Goal: Task Accomplishment & Management: Manage account settings

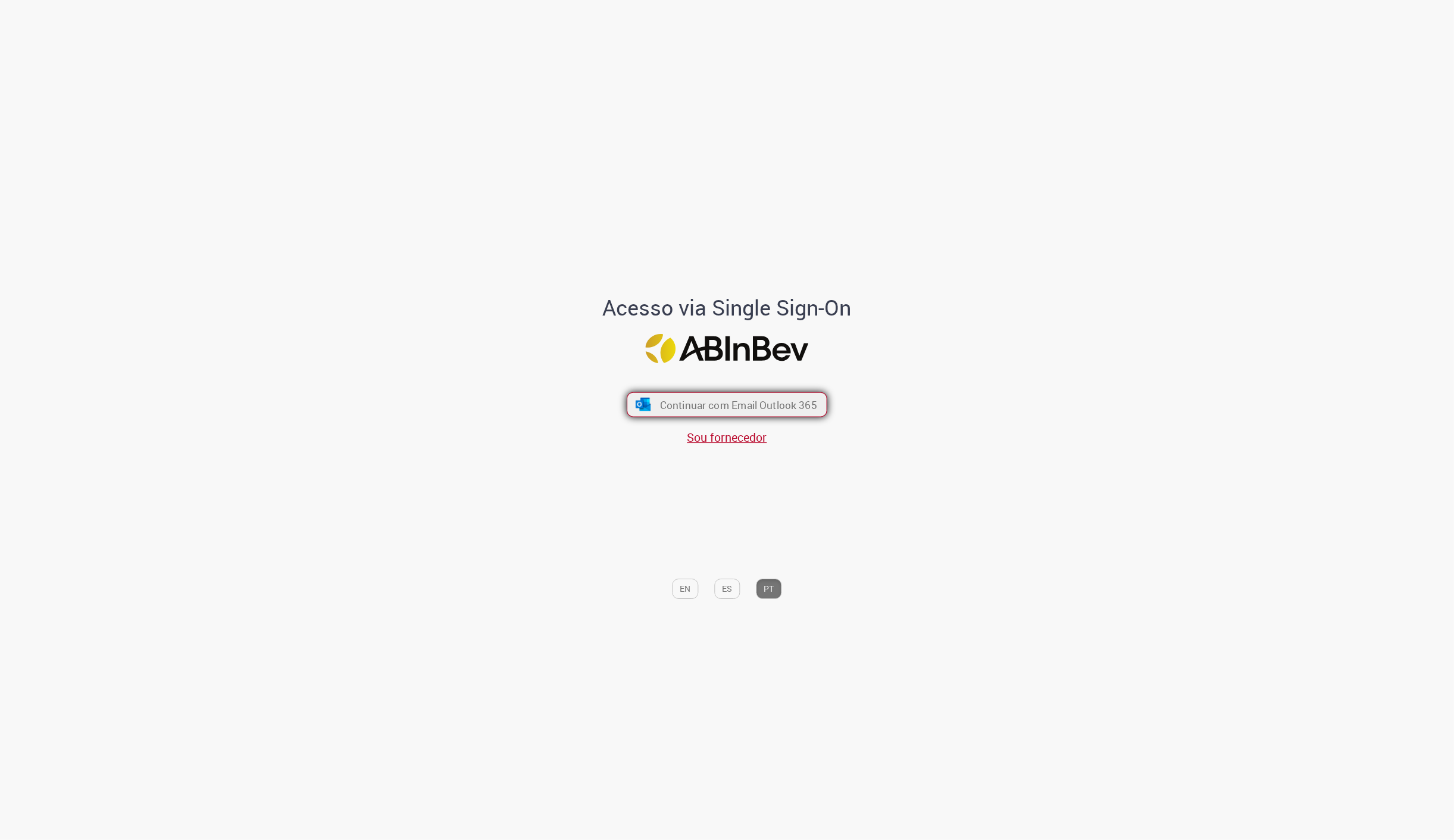
click at [783, 412] on button "Continuar com Email Outlook 365" at bounding box center [727, 405] width 200 height 25
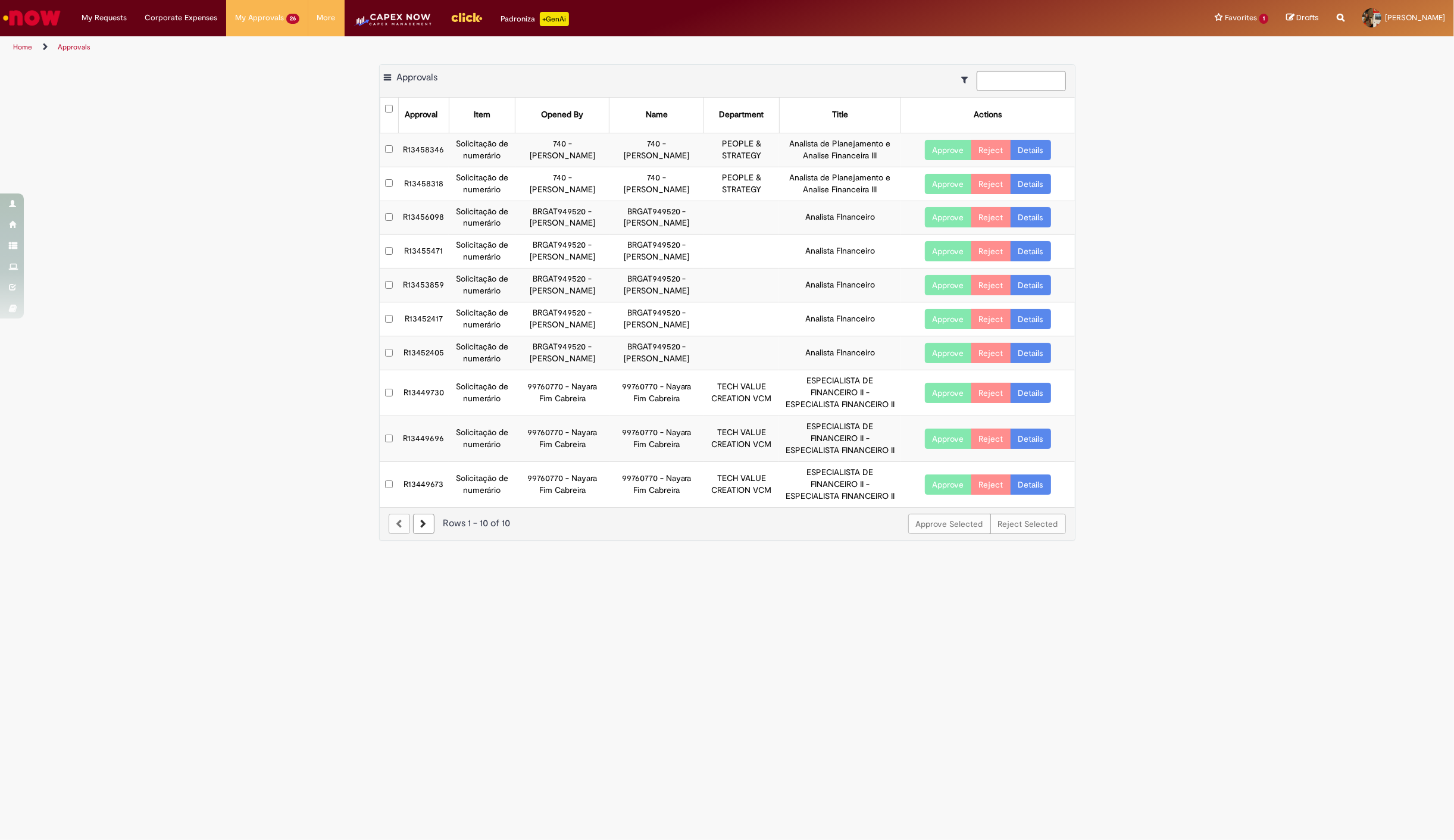
click at [188, 311] on div "Export as PDF Export as Excel Export as CSV Approvals Approval Item Opened By N…" at bounding box center [727, 308] width 1454 height 488
click at [959, 250] on button "Approve" at bounding box center [948, 251] width 47 height 20
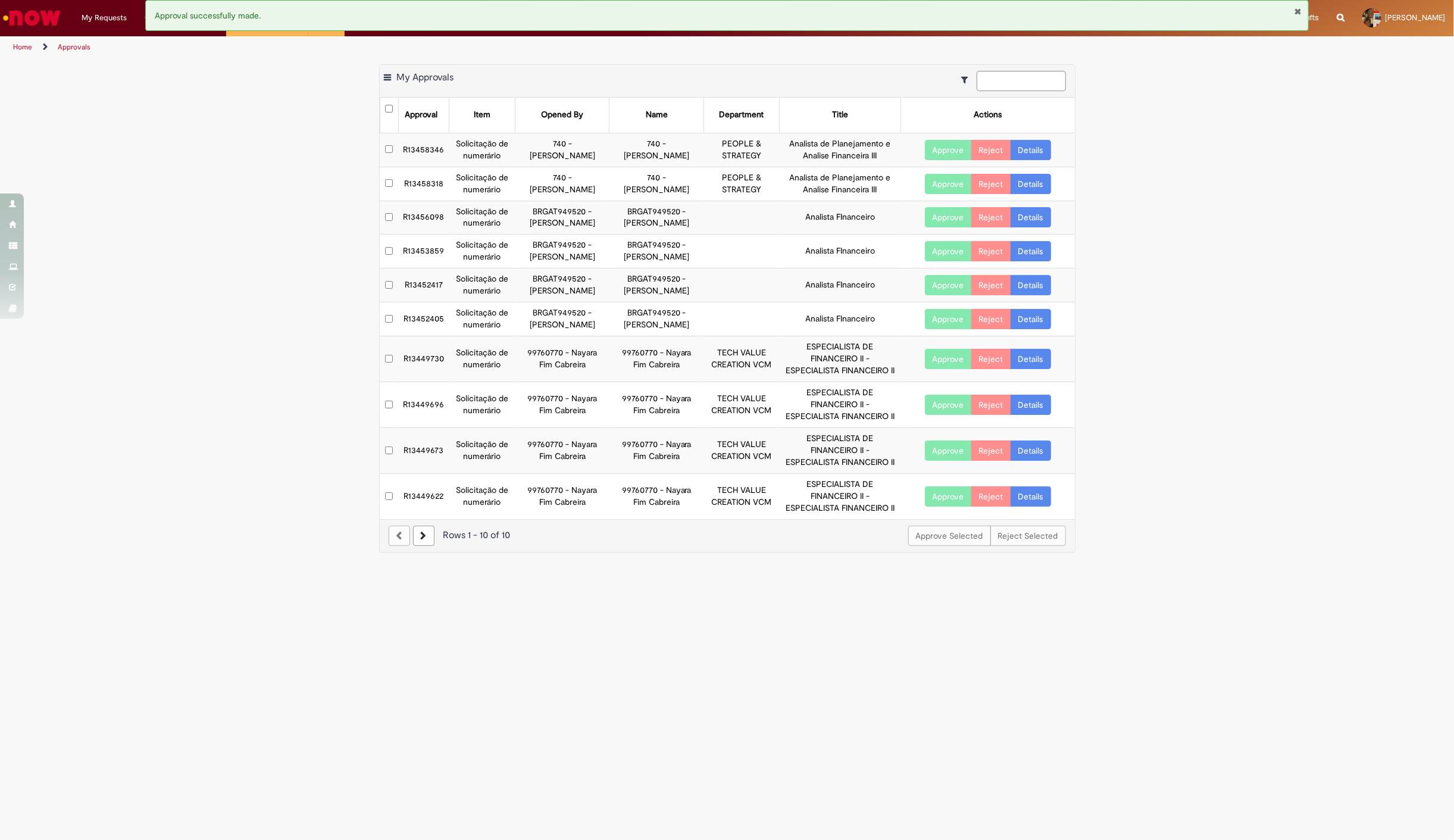
click at [215, 461] on div "Export as PDF Export as Excel Export as CSV My Approvals Approval Item Opened B…" at bounding box center [727, 314] width 1454 height 500
click at [931, 215] on button "Approve" at bounding box center [948, 217] width 47 height 20
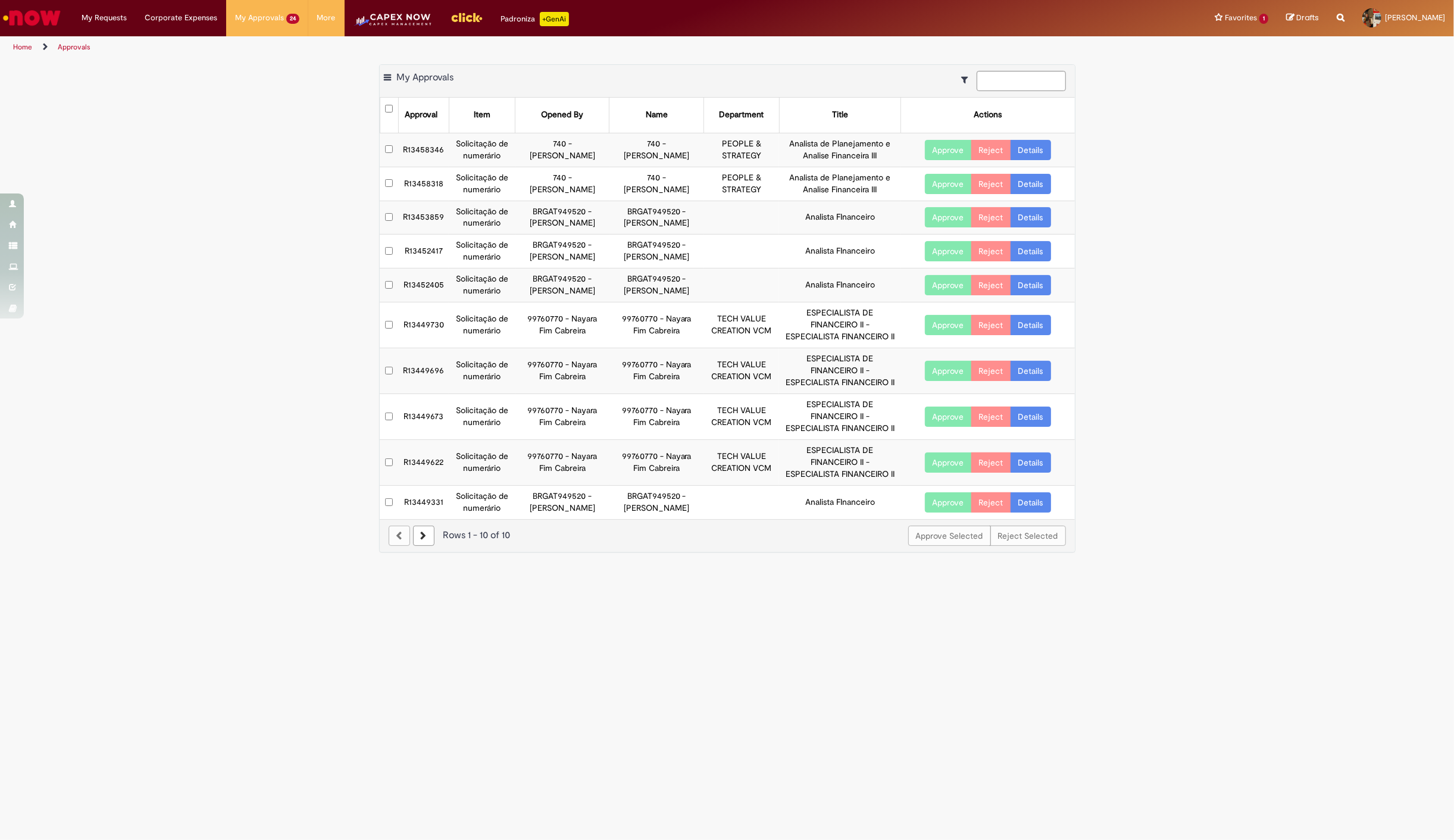
click at [135, 522] on div "Export as PDF Export as Excel Export as CSV My Approvals Approval Item Opened B…" at bounding box center [727, 314] width 1454 height 500
click at [421, 542] on link at bounding box center [423, 535] width 22 height 20
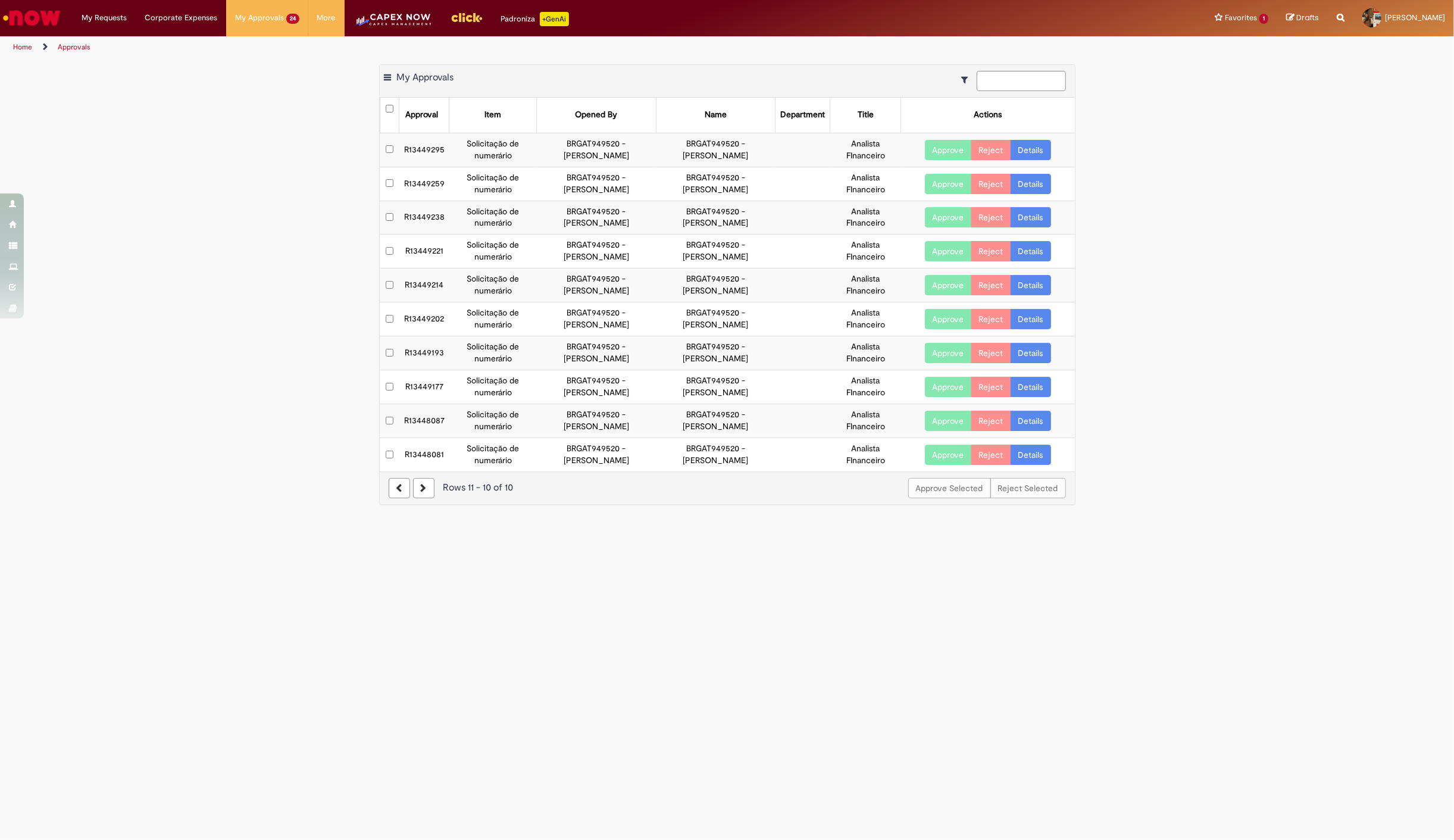
click at [367, 543] on main "Approvals Export as PDF Export as Excel Export as CSV My Approvals Approval Ite…" at bounding box center [727, 449] width 1454 height 782
click at [367, 534] on main "Approvals Export as PDF Export as Excel Export as CSV My Approvals Approval Ite…" at bounding box center [727, 449] width 1454 height 782
click at [304, 494] on div "Export as PDF Export as Excel Export as CSV My Approvals Approval Item Opened B…" at bounding box center [727, 291] width 1454 height 453
click at [252, 411] on div "Export as PDF Export as Excel Export as CSV My Approvals Approval Item Opened B…" at bounding box center [727, 291] width 1454 height 453
click at [287, 353] on div "Export as PDF Export as Excel Export as CSV My Approvals Approval Item Opened B…" at bounding box center [727, 291] width 1454 height 453
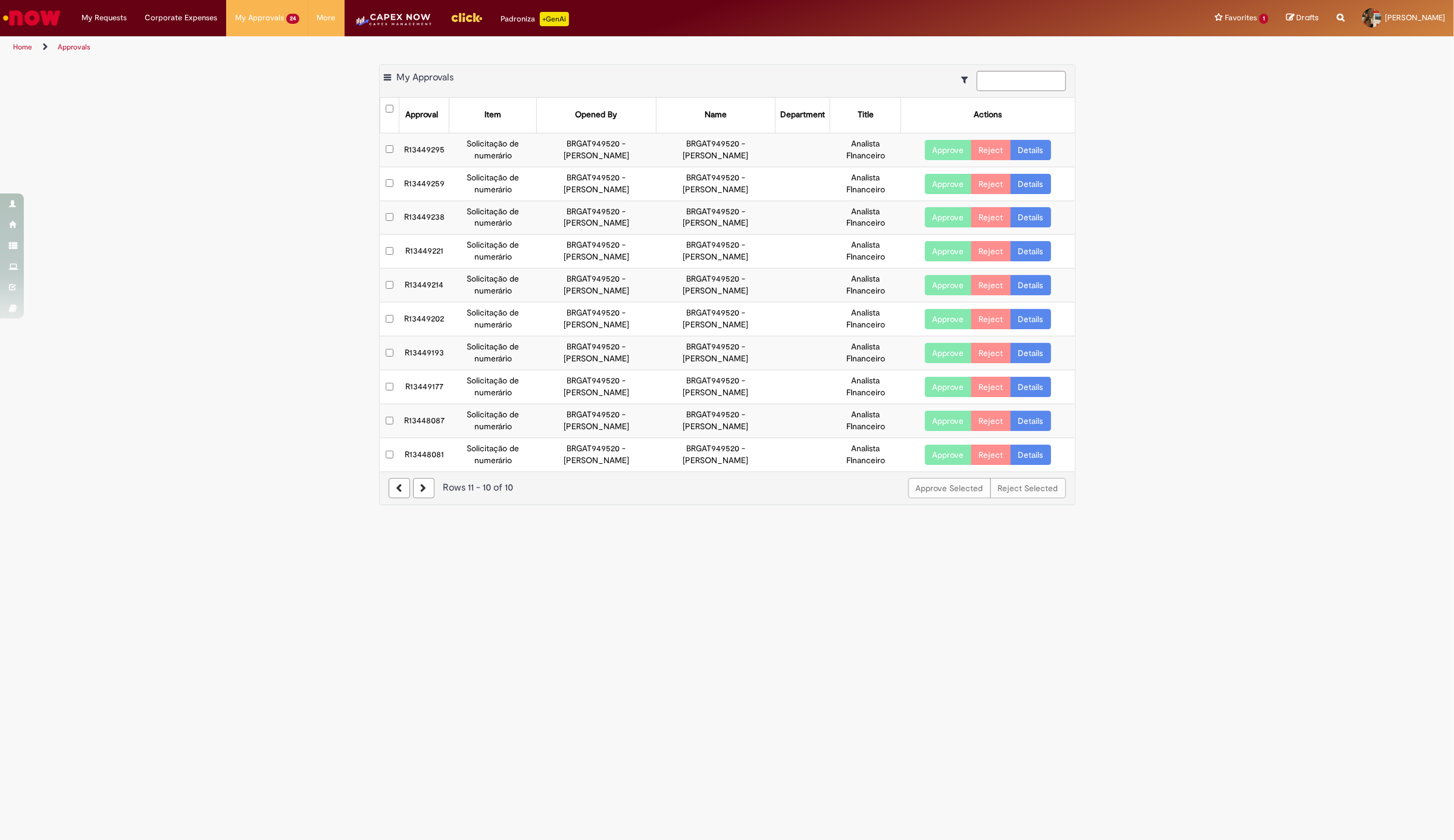
click at [955, 450] on button "Approve" at bounding box center [948, 454] width 47 height 20
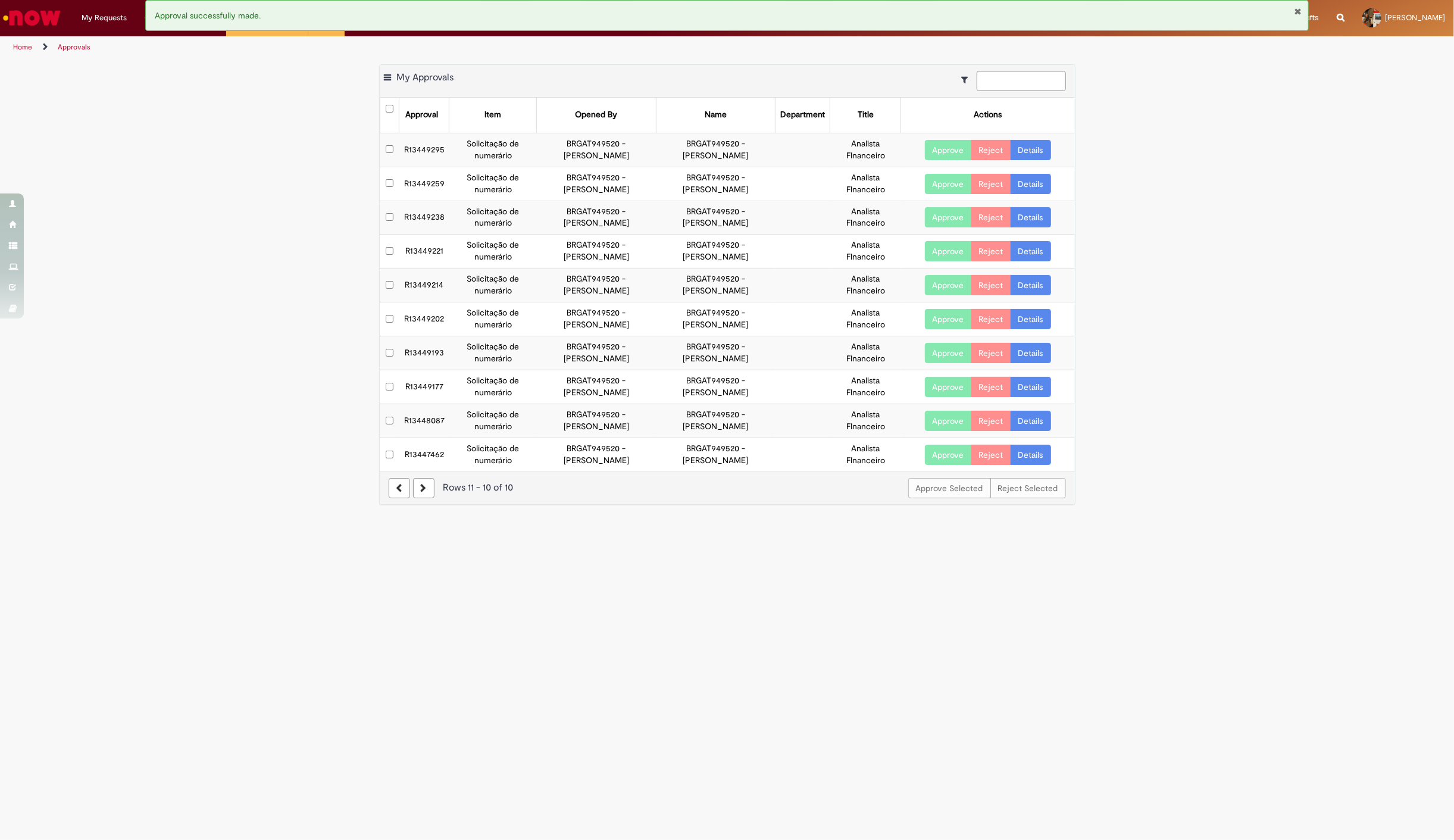
click at [201, 600] on main "Approvals Export as PDF Export as Excel Export as CSV My Approvals Approval Ite…" at bounding box center [727, 449] width 1454 height 782
click at [945, 454] on button "Approve" at bounding box center [948, 454] width 47 height 20
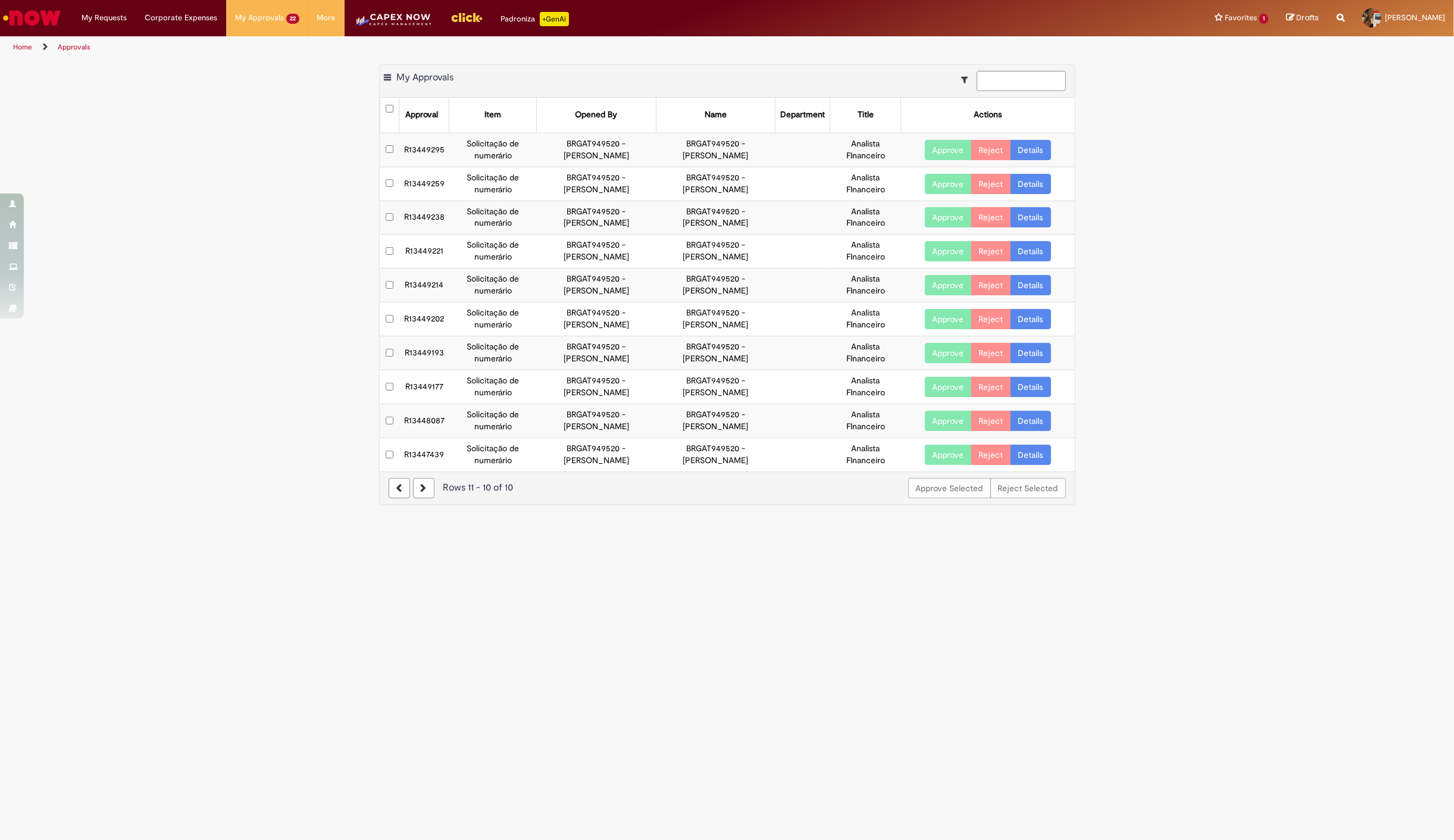
click at [144, 536] on main "Approvals Export as PDF Export as Excel Export as CSV My Approvals Approval Ite…" at bounding box center [727, 449] width 1454 height 782
click at [953, 417] on button "Approve" at bounding box center [948, 420] width 47 height 20
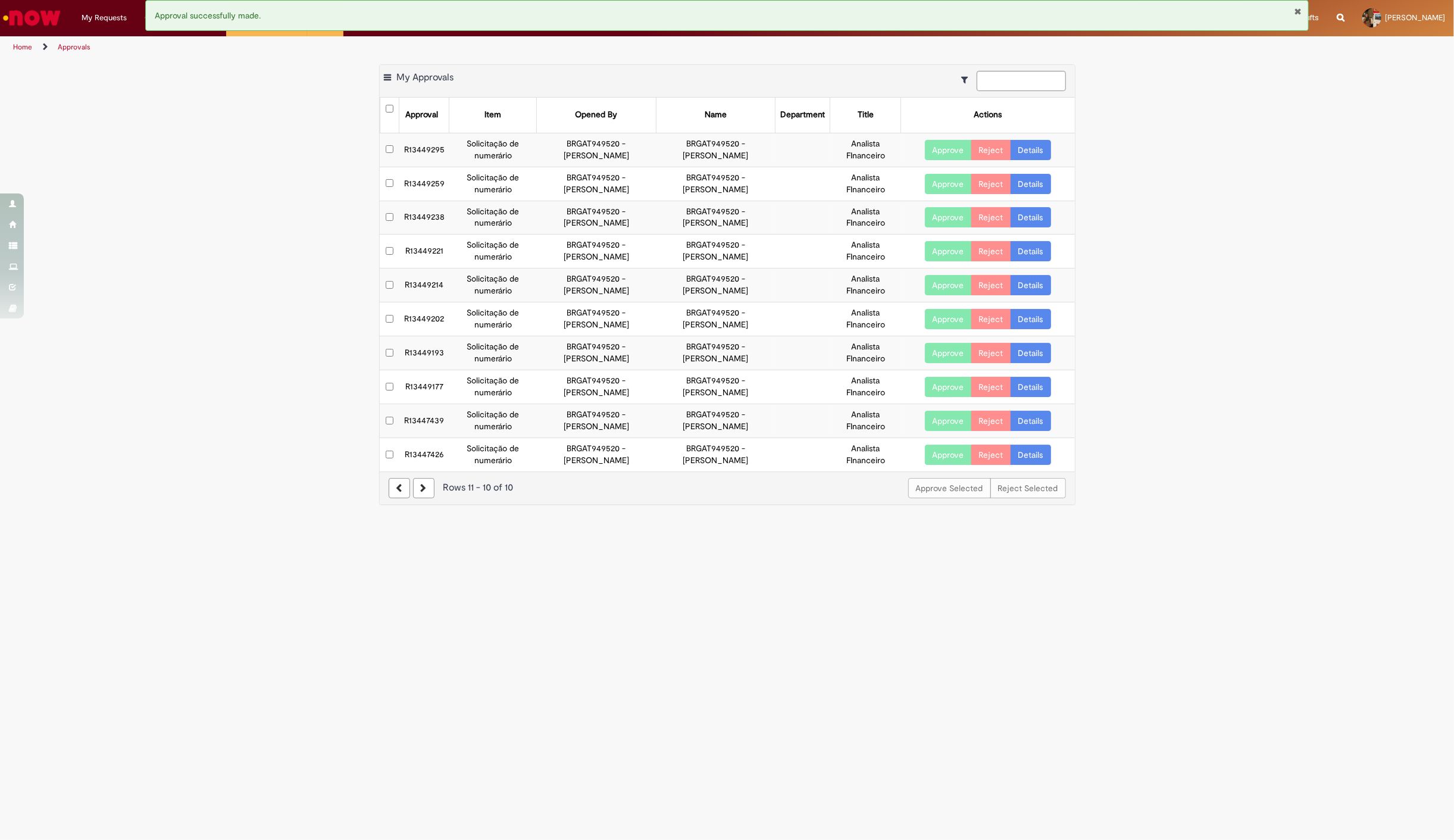
click at [232, 454] on div "Export as PDF Export as Excel Export as CSV My Approvals Approval Item Opened B…" at bounding box center [727, 291] width 1454 height 453
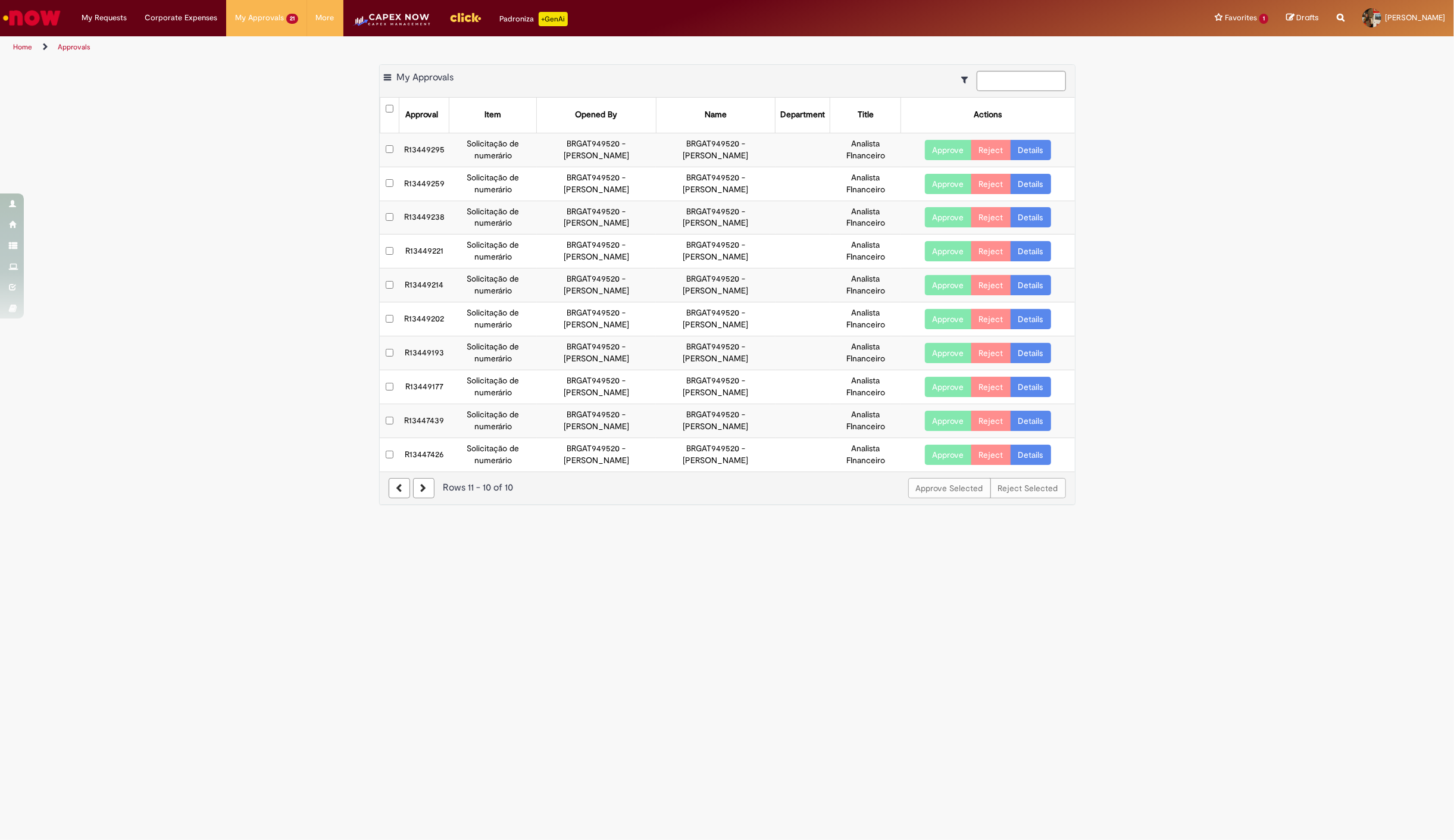
click at [403, 488] on link at bounding box center [399, 487] width 22 height 20
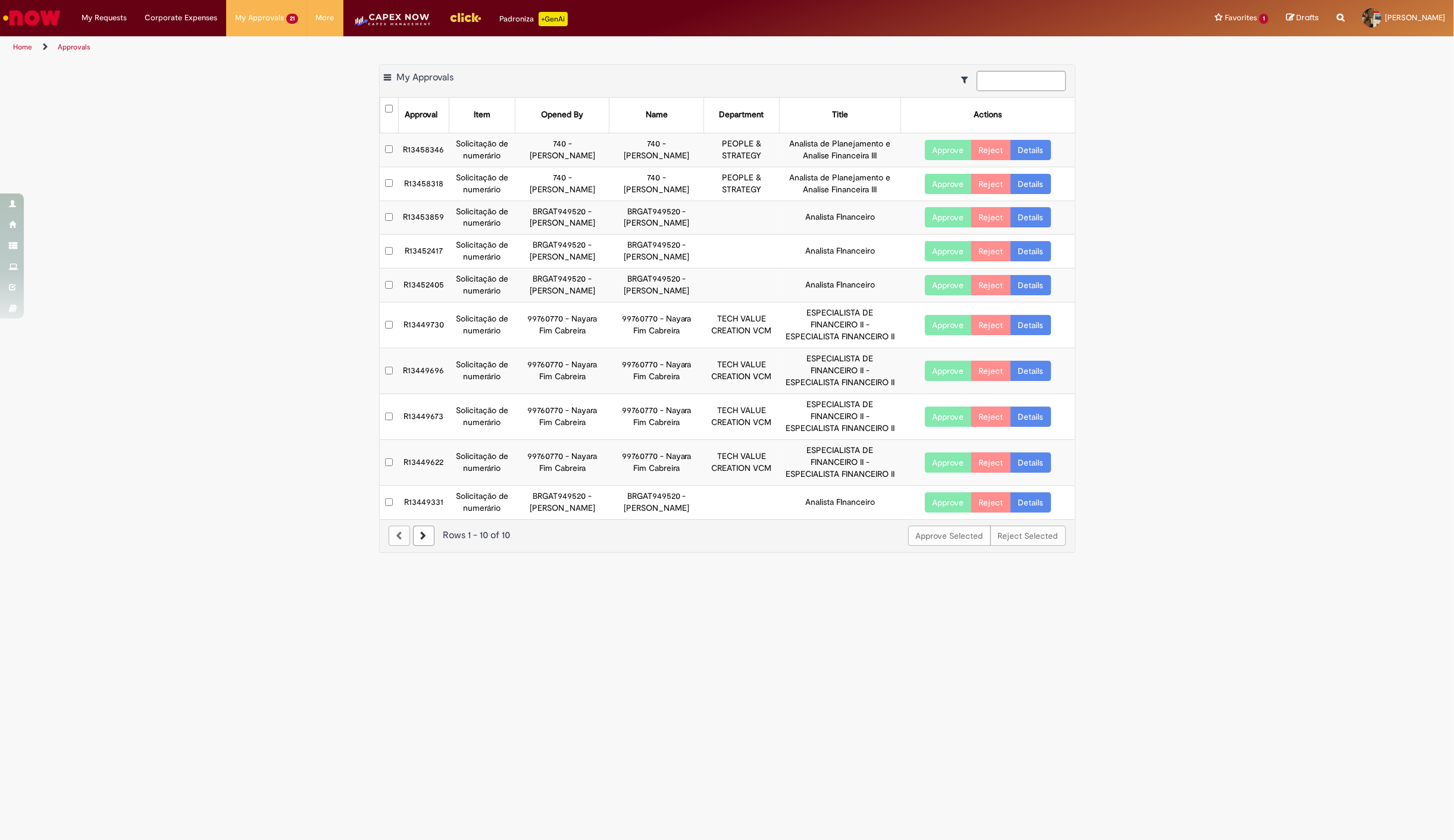
click at [341, 491] on div "Export as PDF Export as Excel Export as CSV My Approvals Approval Item Opened B…" at bounding box center [727, 314] width 1454 height 500
click at [944, 213] on button "Approve" at bounding box center [948, 217] width 47 height 20
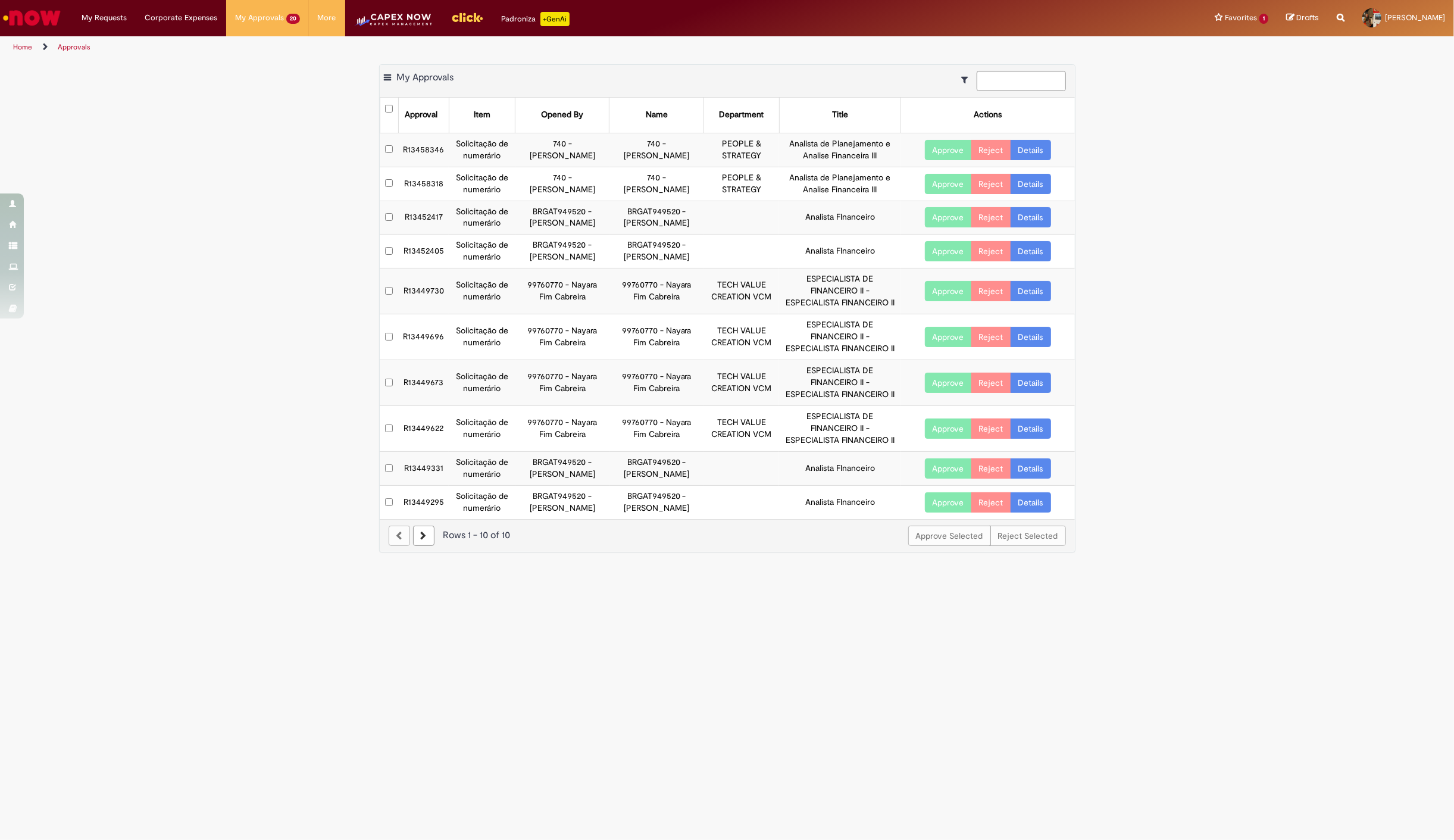
click at [121, 503] on div "Export as PDF Export as Excel Export as CSV My Approvals Approval Item Opened B…" at bounding box center [727, 314] width 1454 height 500
click at [424, 539] on icon at bounding box center [423, 535] width 6 height 9
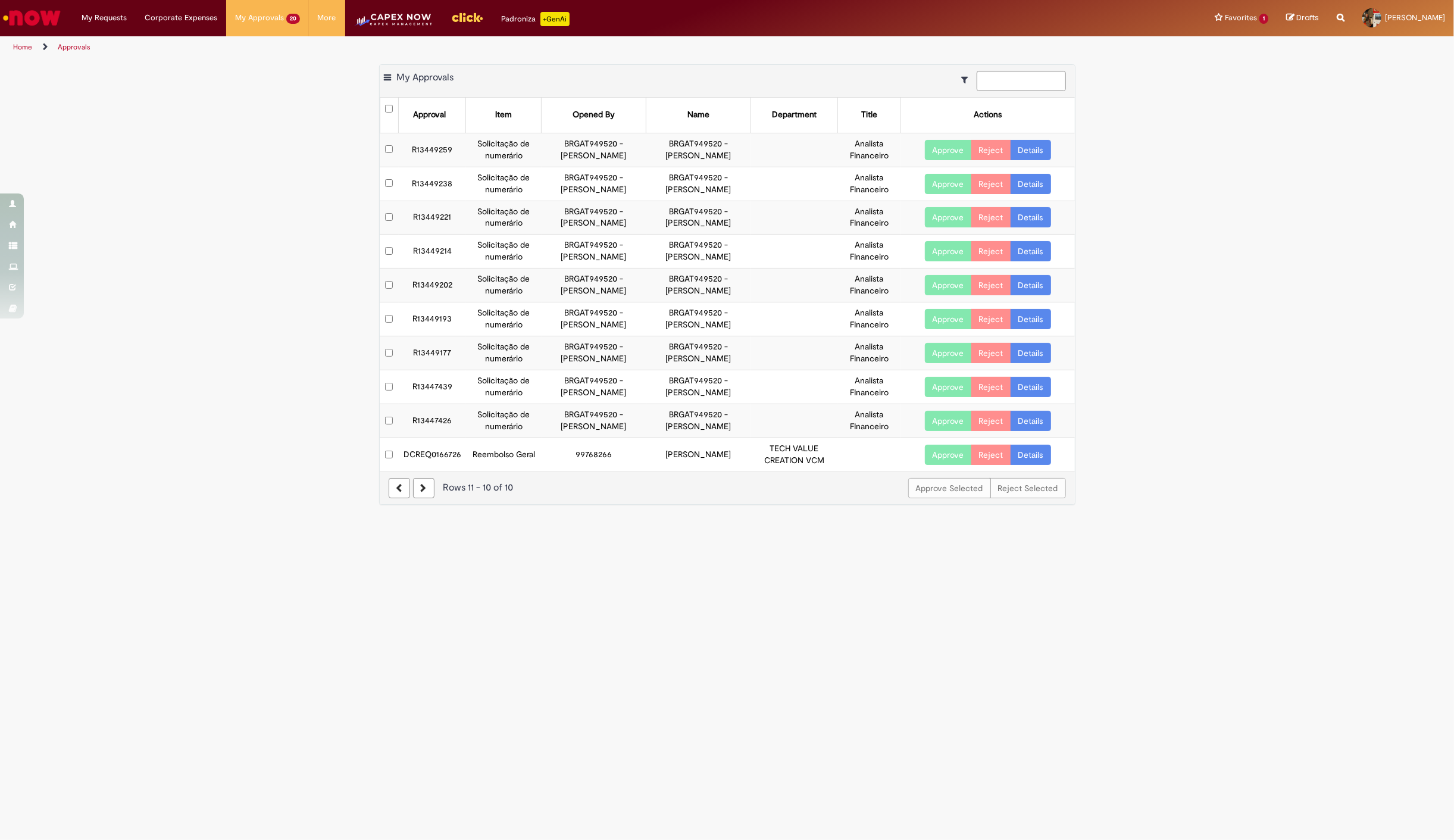
click at [289, 474] on div "Export as PDF Export as Excel Export as CSV My Approvals Approval Item Opened B…" at bounding box center [727, 291] width 1454 height 453
click at [935, 451] on button "Approve" at bounding box center [948, 454] width 47 height 20
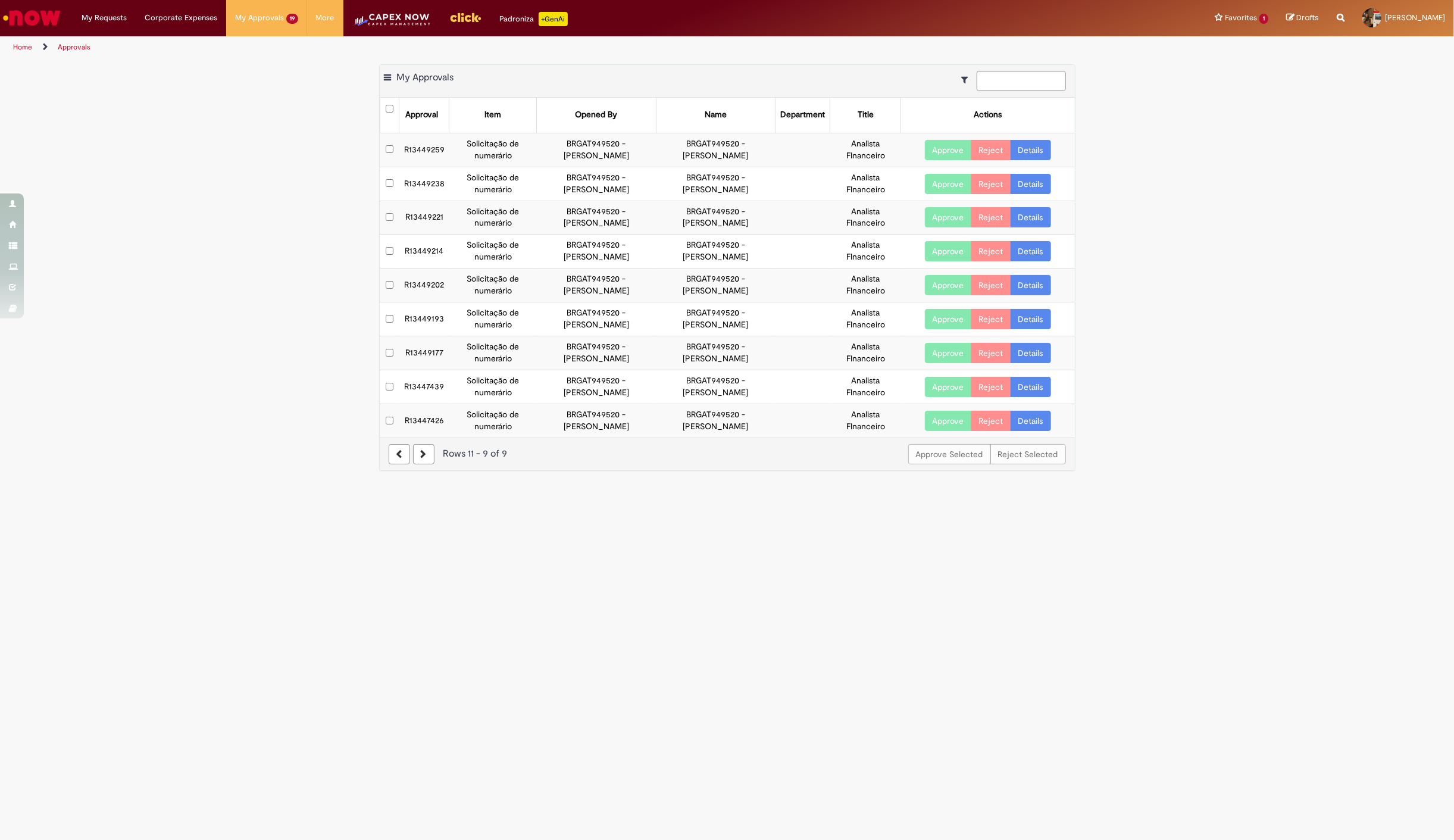
click at [280, 381] on div "Export as PDF Export as Excel Export as CSV My Approvals Approval Item Opened B…" at bounding box center [727, 273] width 1454 height 419
click at [940, 348] on button "Approve" at bounding box center [948, 353] width 47 height 20
click at [144, 538] on main "Approvals Export as PDF Export as Excel Export as CSV My Approvals Approval Ite…" at bounding box center [727, 449] width 1454 height 782
click at [938, 322] on button "Approve" at bounding box center [948, 319] width 47 height 20
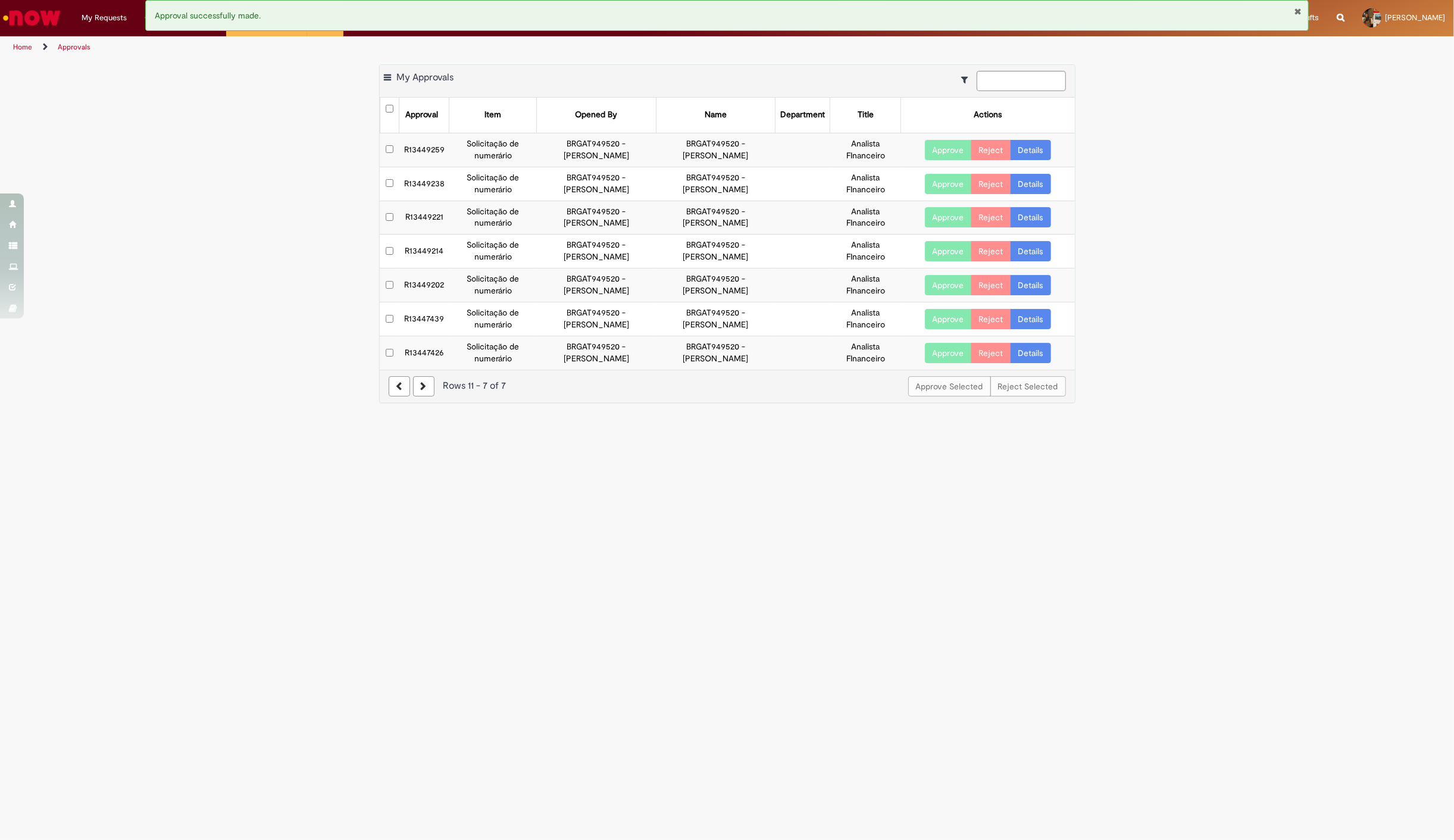
click at [200, 497] on main "Approvals Export as PDF Export as Excel Export as CSV My Approvals Approval Ite…" at bounding box center [727, 449] width 1454 height 782
click at [934, 283] on button "Approve" at bounding box center [948, 285] width 47 height 20
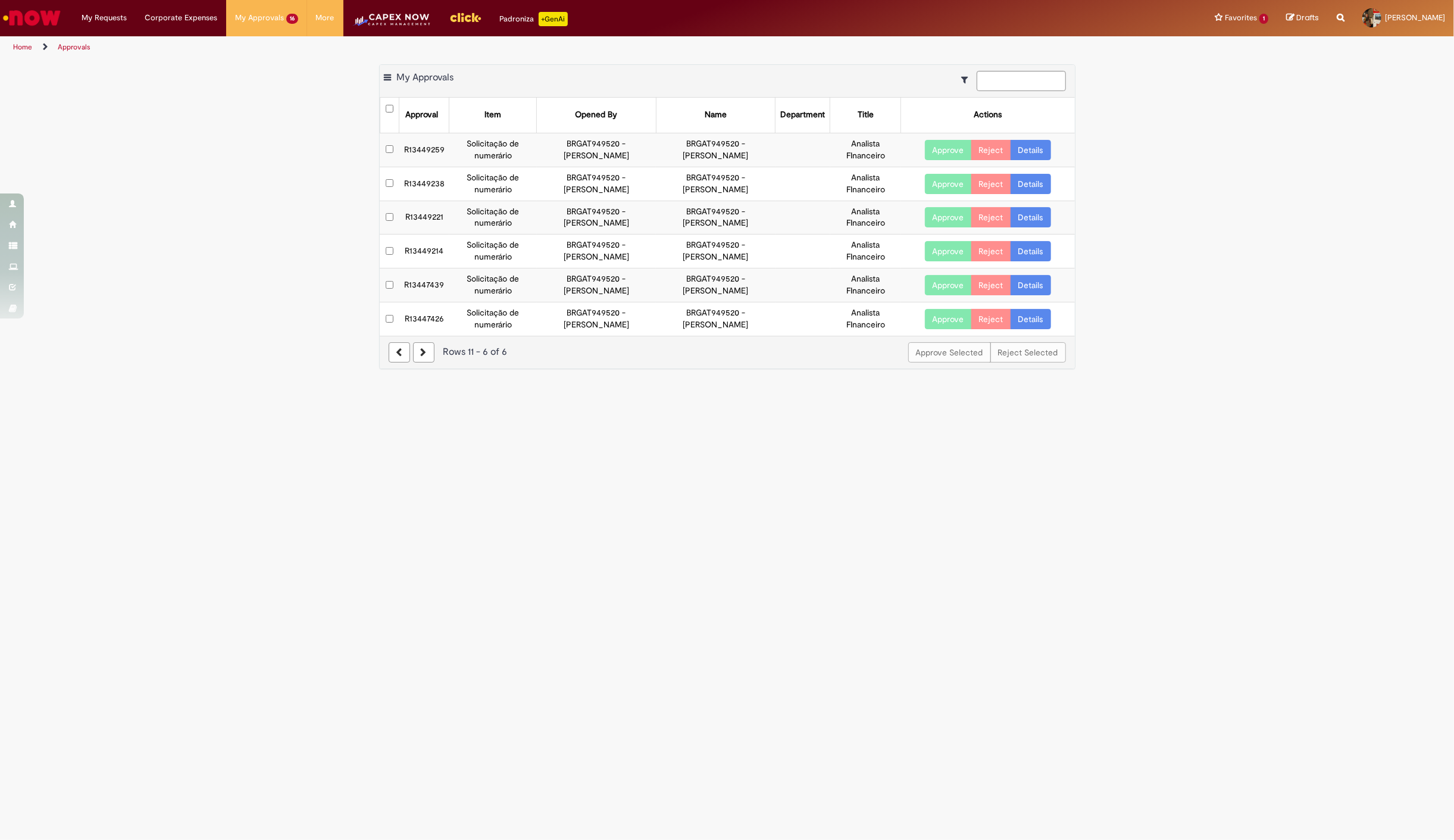
click at [212, 435] on main "Approvals Export as PDF Export as Excel Export as CSV My Approvals Approval Ite…" at bounding box center [727, 449] width 1454 height 782
click at [932, 250] on button "Approve" at bounding box center [948, 251] width 47 height 20
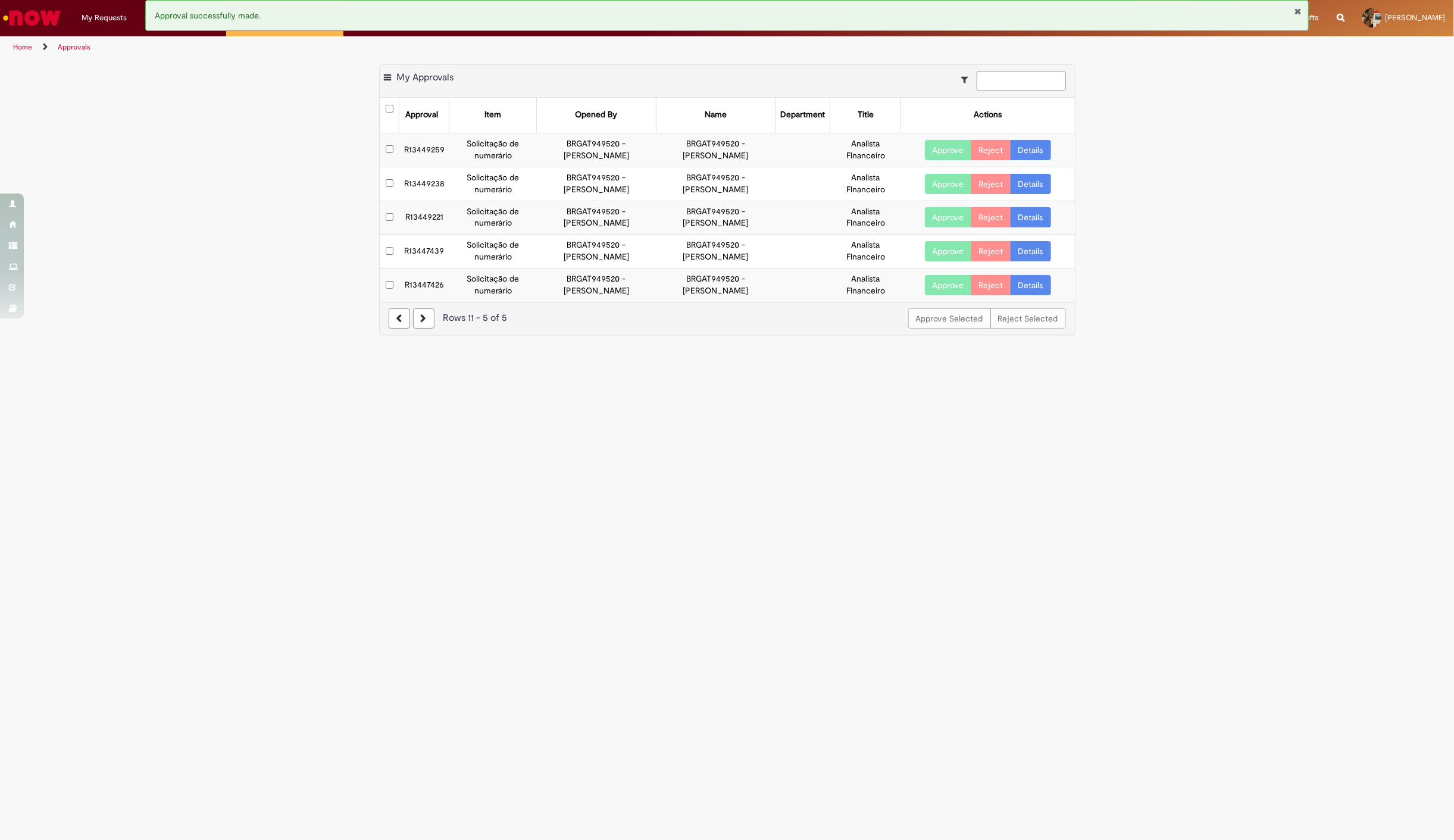
click at [201, 490] on main "Approvals Export as PDF Export as Excel Export as CSV My Approvals Approval Ite…" at bounding box center [727, 449] width 1454 height 782
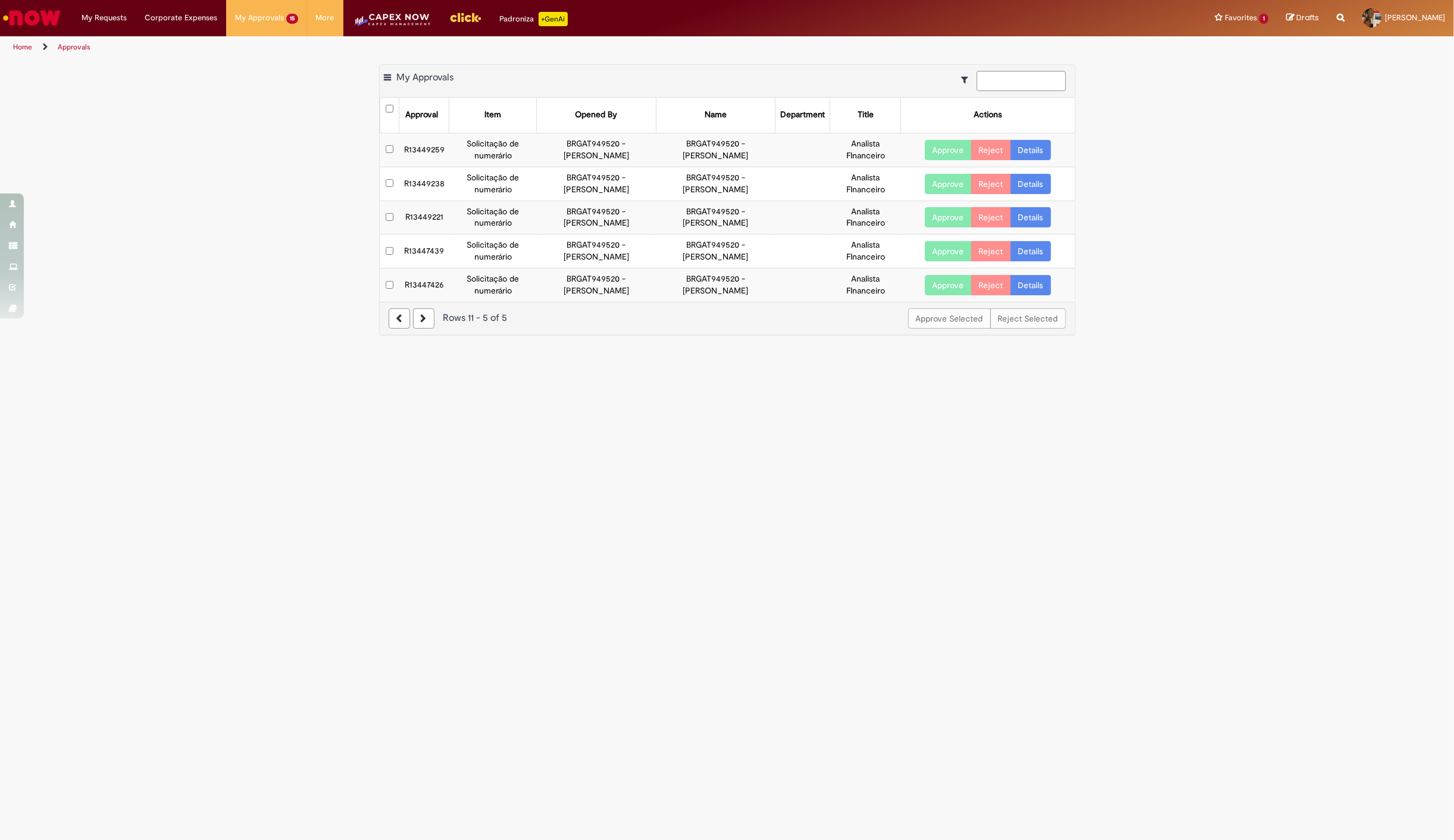
click at [947, 215] on button "Approve" at bounding box center [948, 217] width 47 height 20
click at [252, 528] on main "Approvals Export as PDF Export as Excel Export as CSV My Approvals Approval Ite…" at bounding box center [727, 449] width 1454 height 782
click at [959, 183] on button "Approve" at bounding box center [948, 184] width 47 height 20
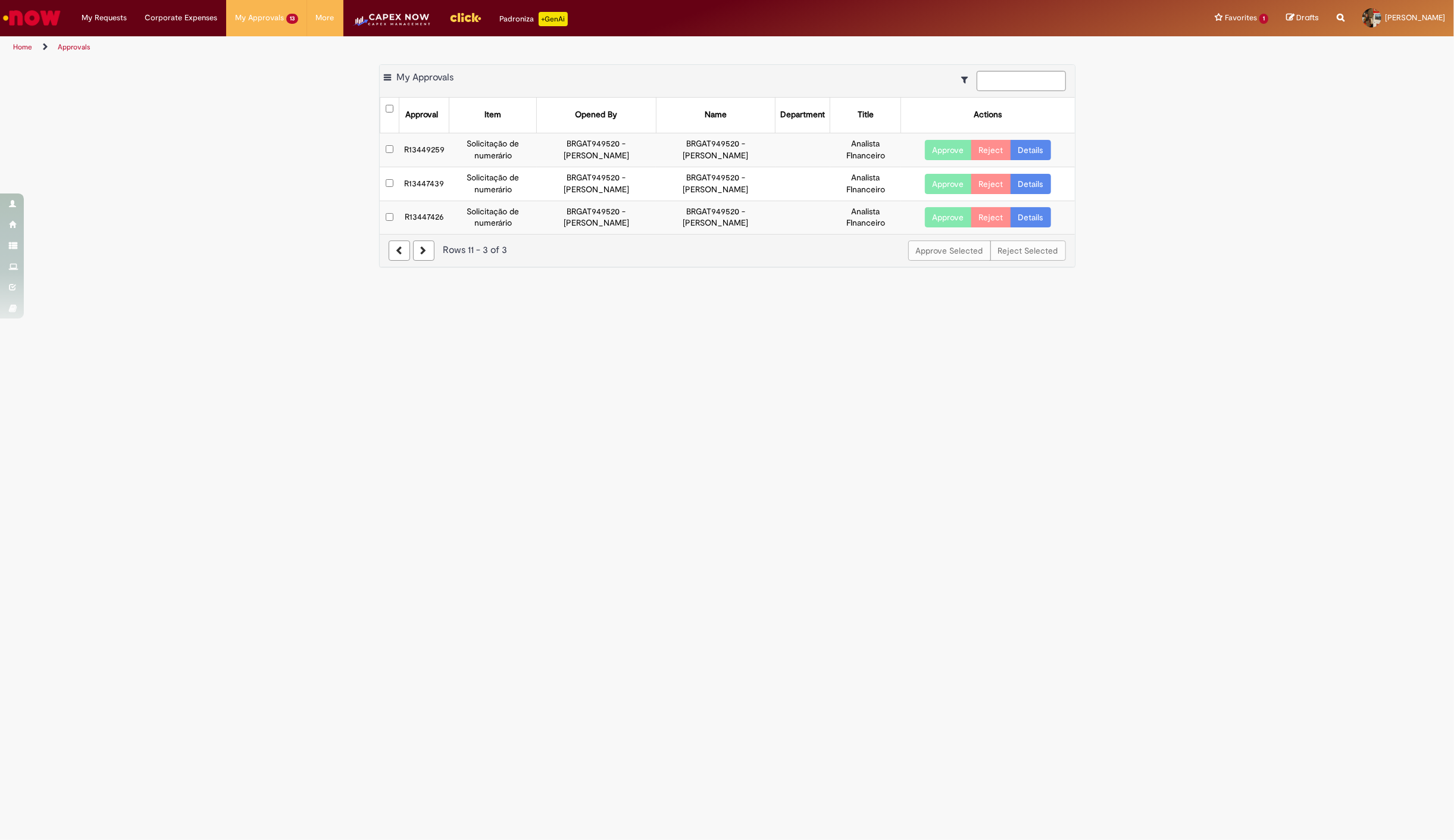
click at [113, 522] on main "Approvals Export as PDF Export as Excel Export as CSV My Approvals Approval Ite…" at bounding box center [727, 449] width 1454 height 782
click at [951, 145] on button "Approve" at bounding box center [948, 150] width 47 height 20
click at [298, 421] on main "Approvals Export as PDF Export as Excel Export as CSV My Approvals Approval Ite…" at bounding box center [727, 449] width 1454 height 782
click at [403, 222] on link at bounding box center [399, 217] width 22 height 20
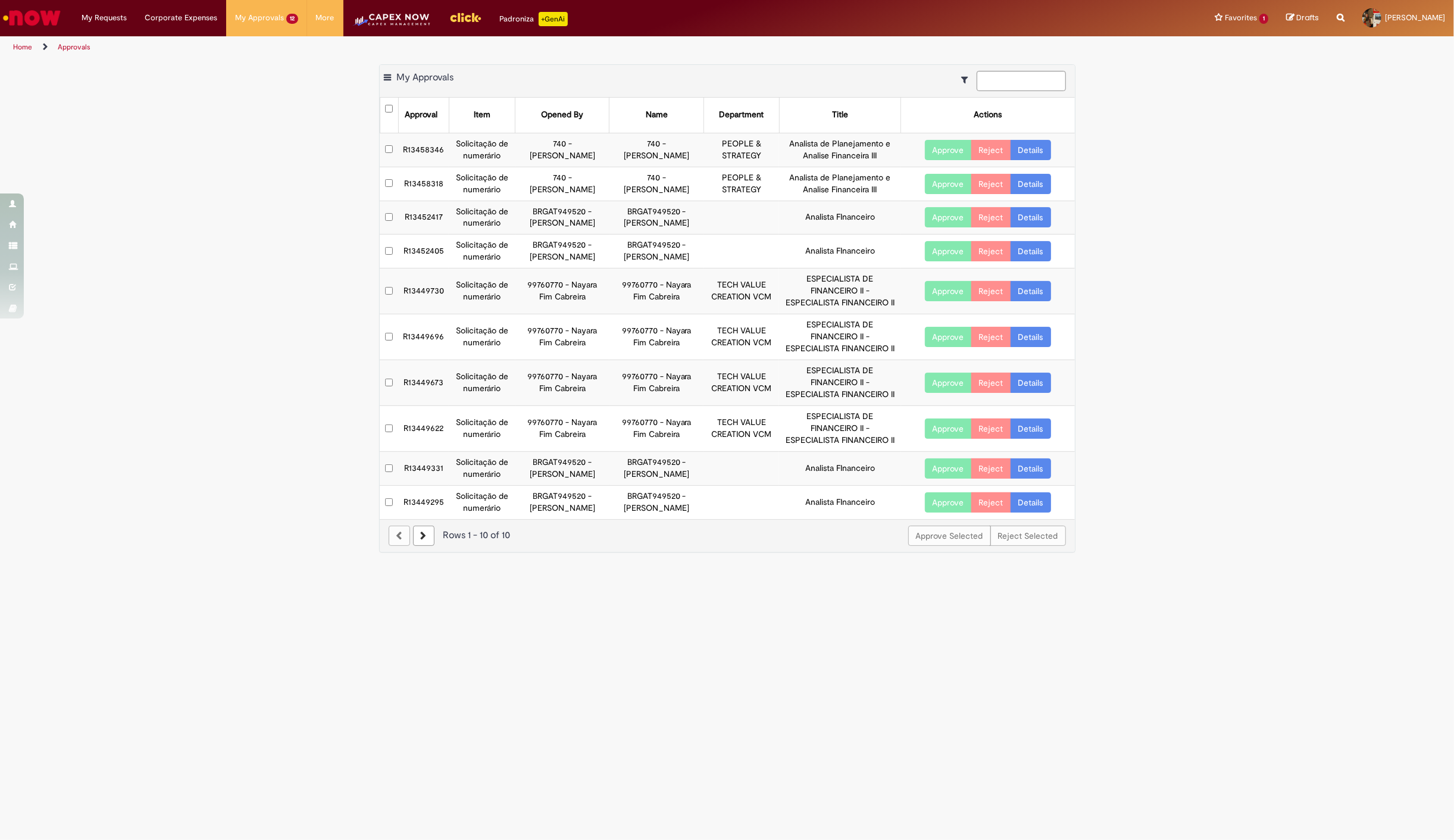
click at [270, 335] on div "Export as PDF Export as Excel Export as CSV My Approvals Approval Item Opened B…" at bounding box center [727, 314] width 1454 height 500
click at [940, 503] on button "Approve" at bounding box center [948, 501] width 47 height 20
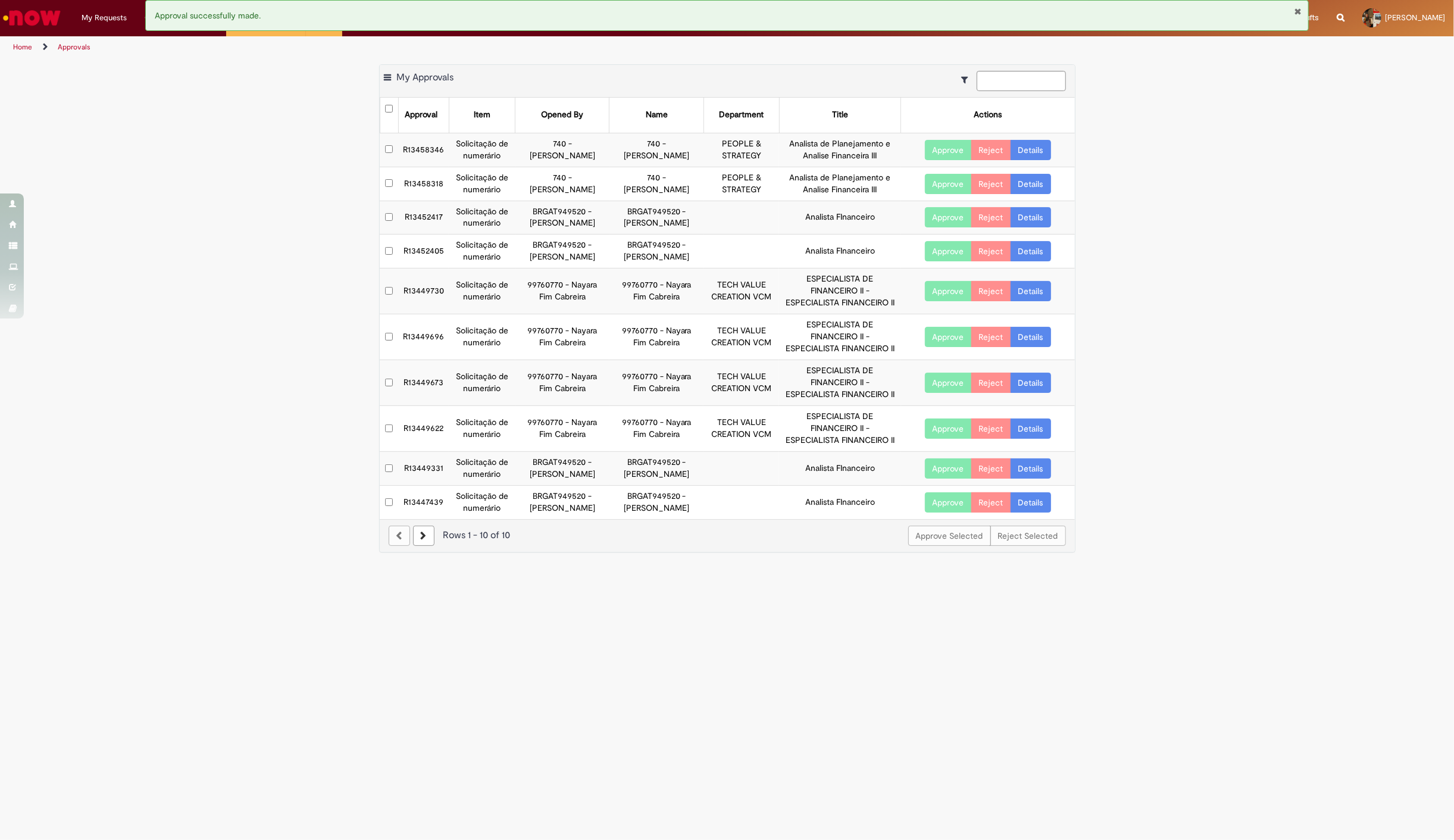
click at [296, 466] on div "Export as PDF Export as Excel Export as CSV My Approvals Approval Item Opened B…" at bounding box center [727, 314] width 1454 height 500
click at [959, 467] on button "Approve" at bounding box center [948, 467] width 47 height 20
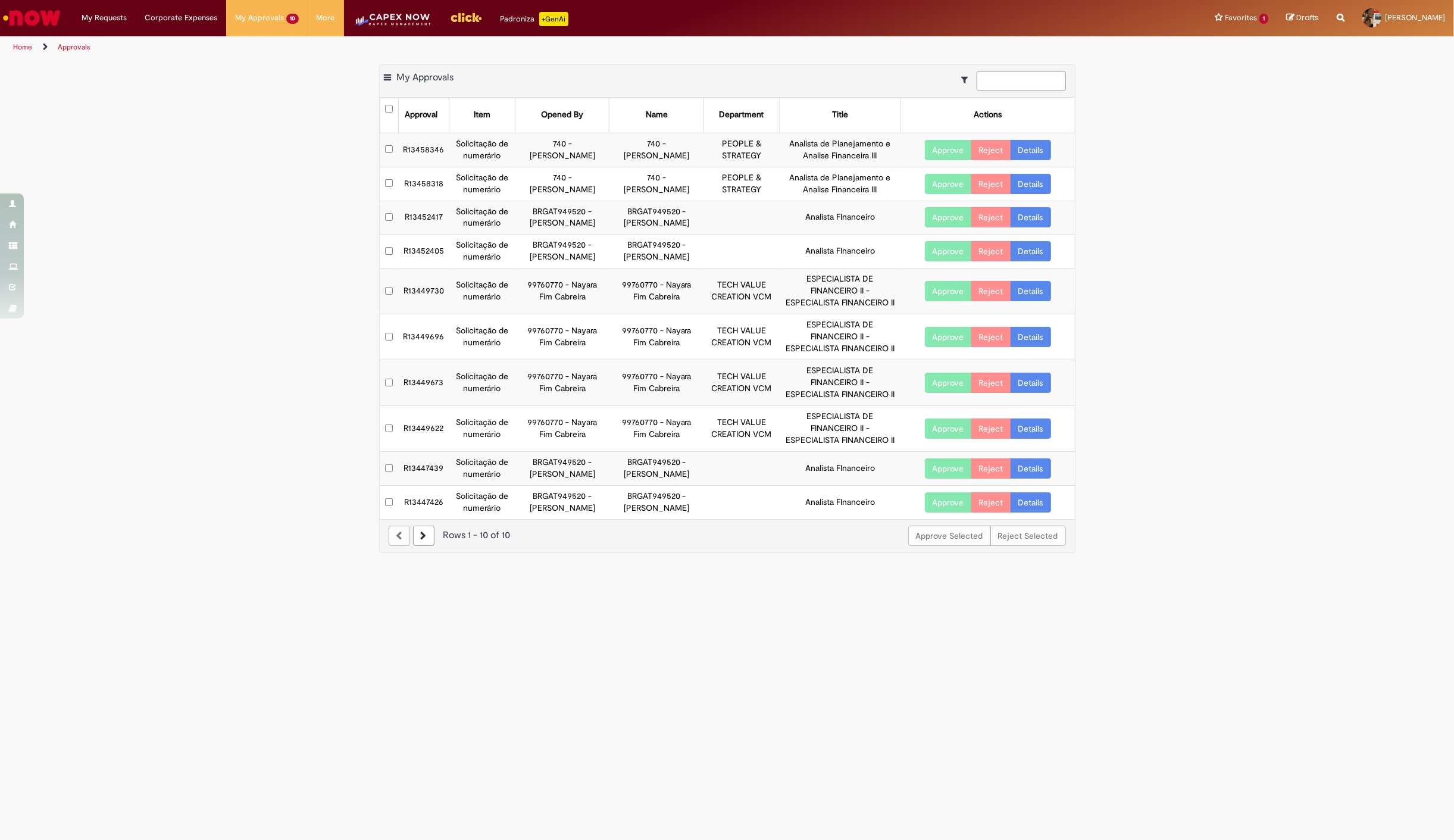
click at [167, 439] on div "Export as PDF Export as Excel Export as CSV My Approvals Approval Item Opened B…" at bounding box center [727, 314] width 1454 height 500
click at [939, 212] on button "Approve" at bounding box center [948, 217] width 47 height 20
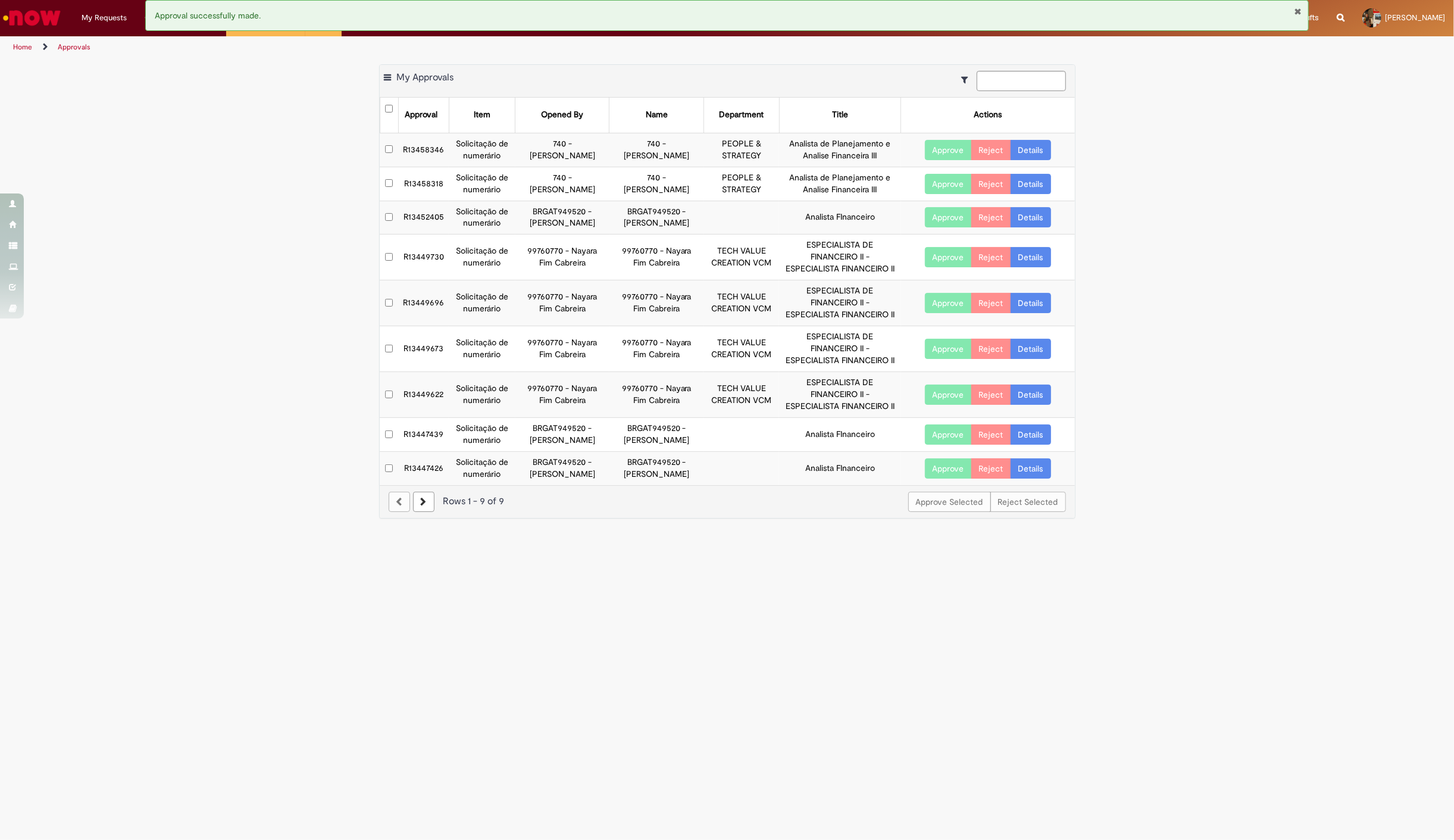
click at [182, 513] on div "Export as PDF Export as Excel Export as CSV My Approvals Approval Item Opened B…" at bounding box center [727, 298] width 1454 height 467
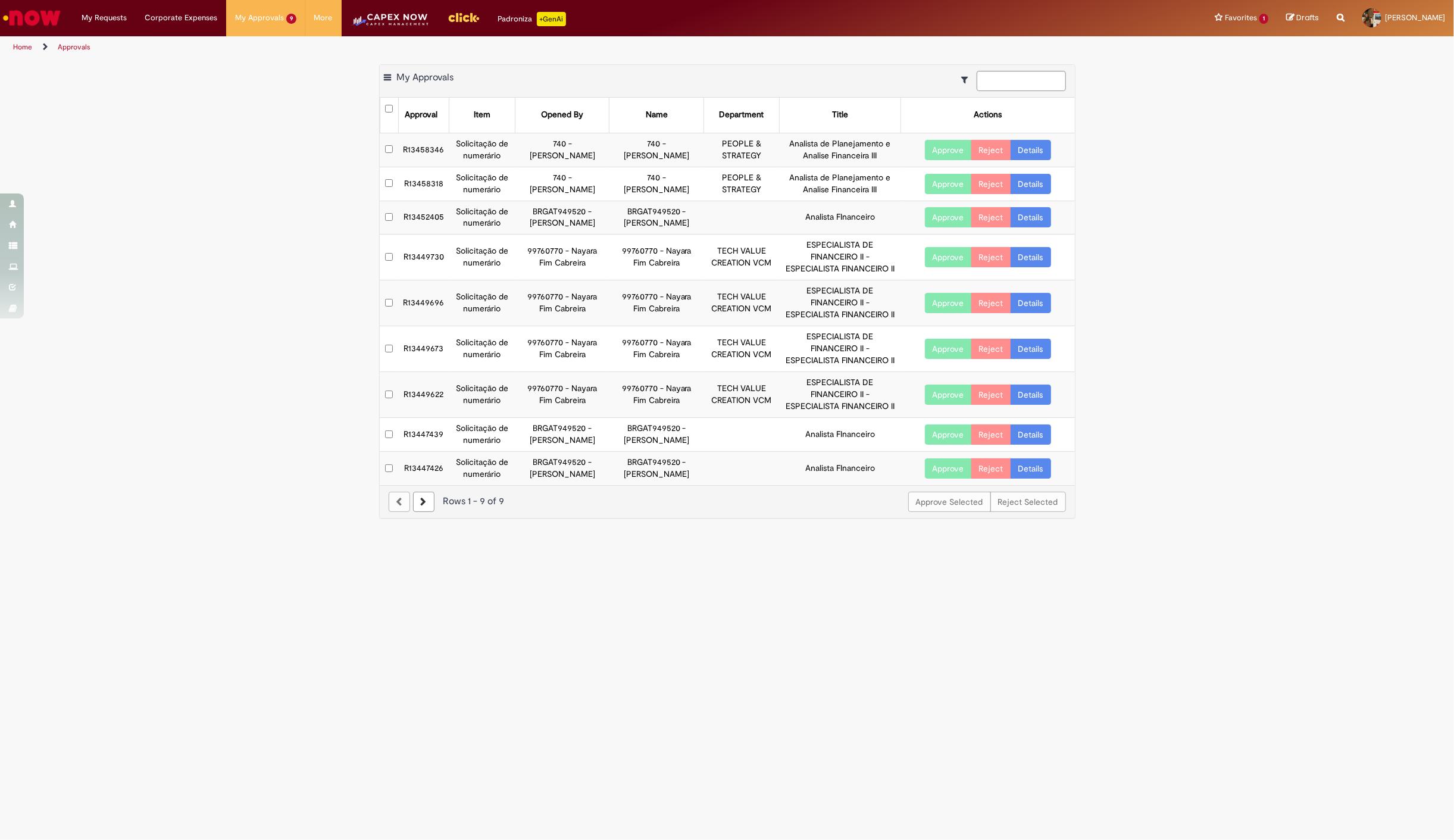
click at [951, 217] on button "Approve" at bounding box center [948, 217] width 47 height 20
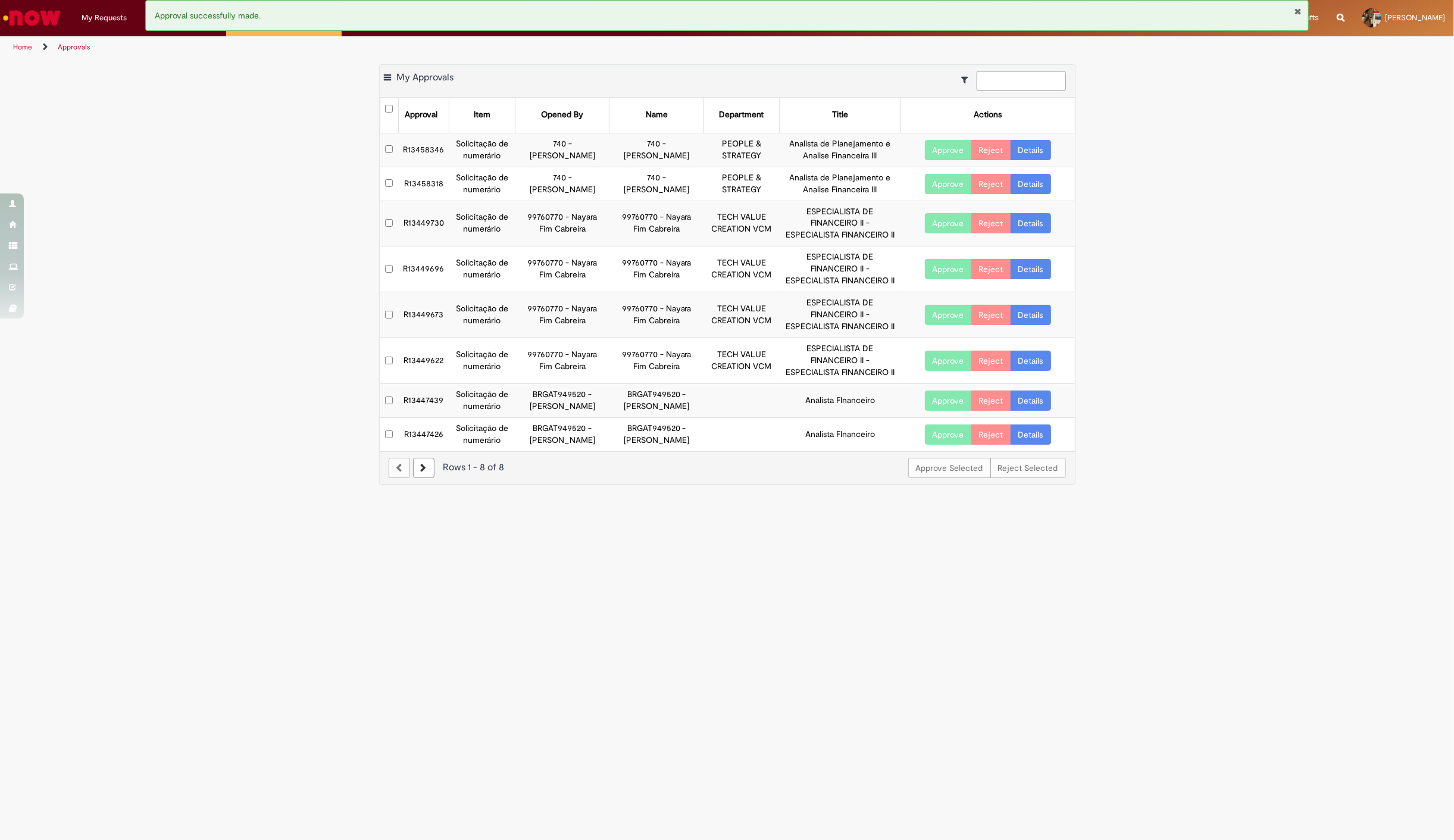
click at [84, 589] on main "Approvals Export as PDF Export as Excel Export as CSV My Approvals Approval Ite…" at bounding box center [727, 449] width 1454 height 782
click at [941, 435] on button "Approve" at bounding box center [948, 433] width 47 height 20
click at [174, 447] on div "Export as PDF Export as Excel Export as CSV My Approvals Approval Item Opened B…" at bounding box center [727, 264] width 1454 height 399
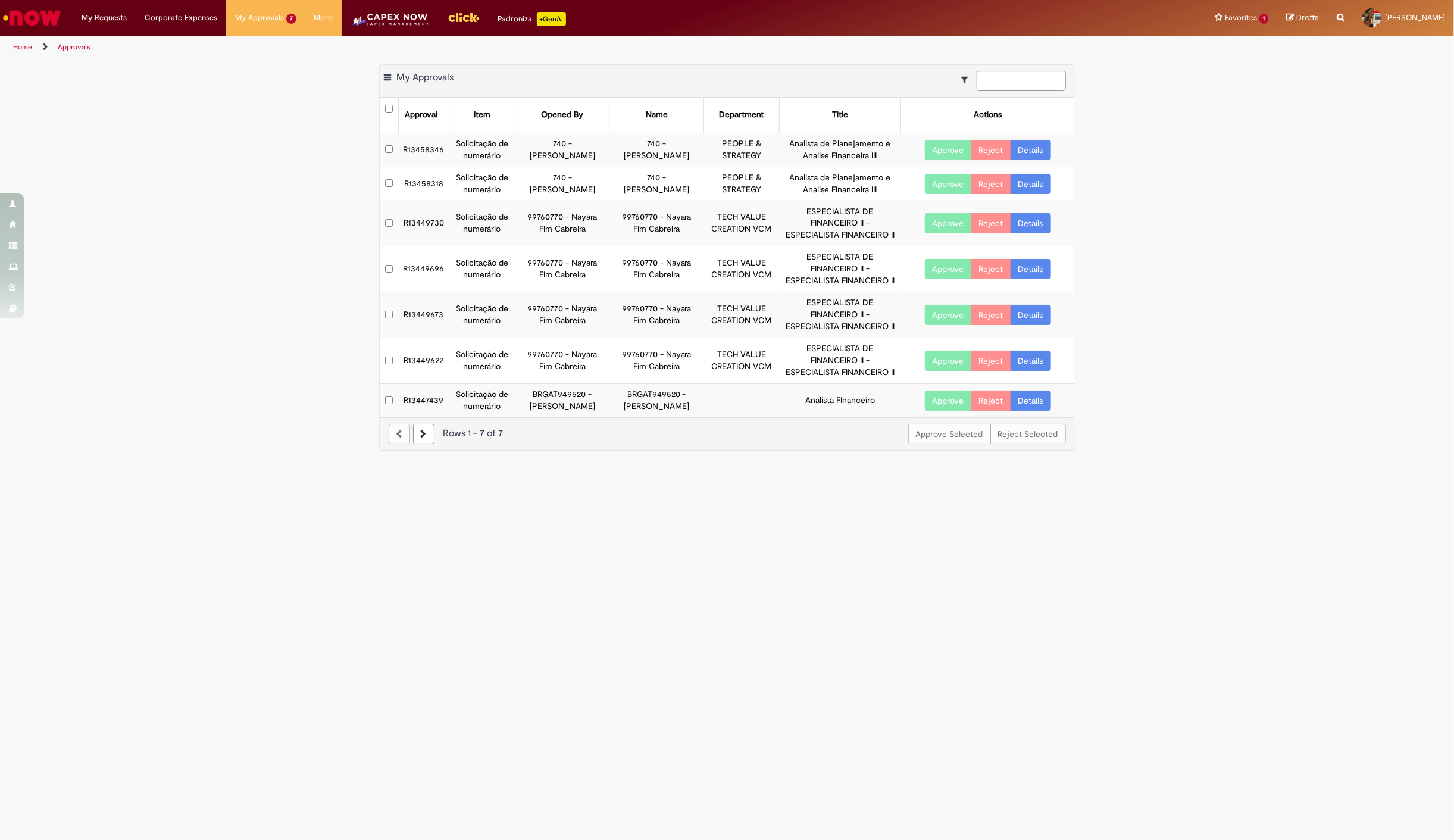
click at [939, 400] on button "Approve" at bounding box center [948, 400] width 47 height 20
click at [168, 306] on div "Export as PDF Export as Excel Export as CSV My Approvals Approval Item Opened B…" at bounding box center [727, 246] width 1454 height 365
click at [434, 151] on td "R13458346" at bounding box center [423, 149] width 50 height 34
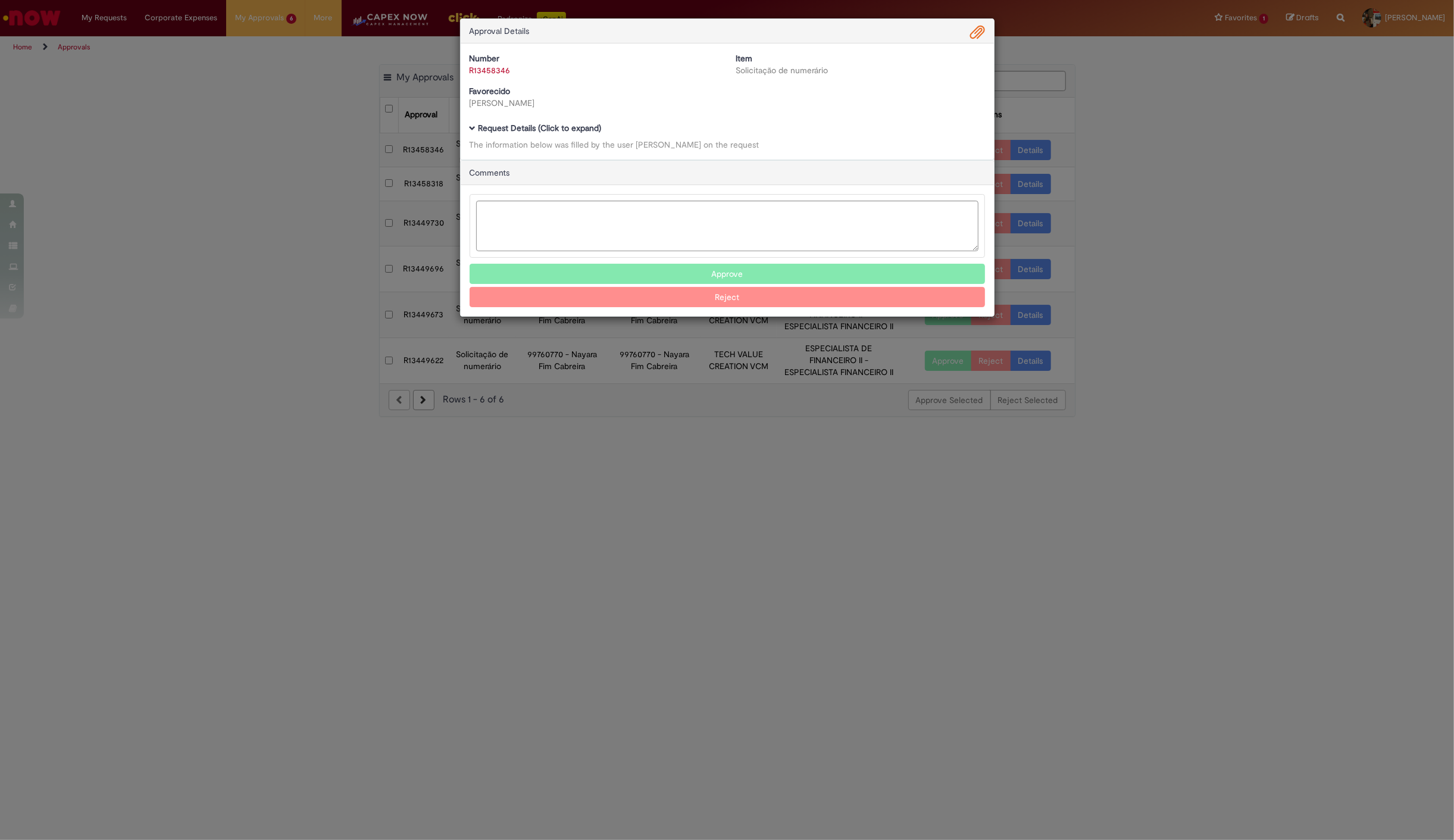
click at [530, 124] on b "Request Details (Click to expand)" at bounding box center [541, 128] width 124 height 10
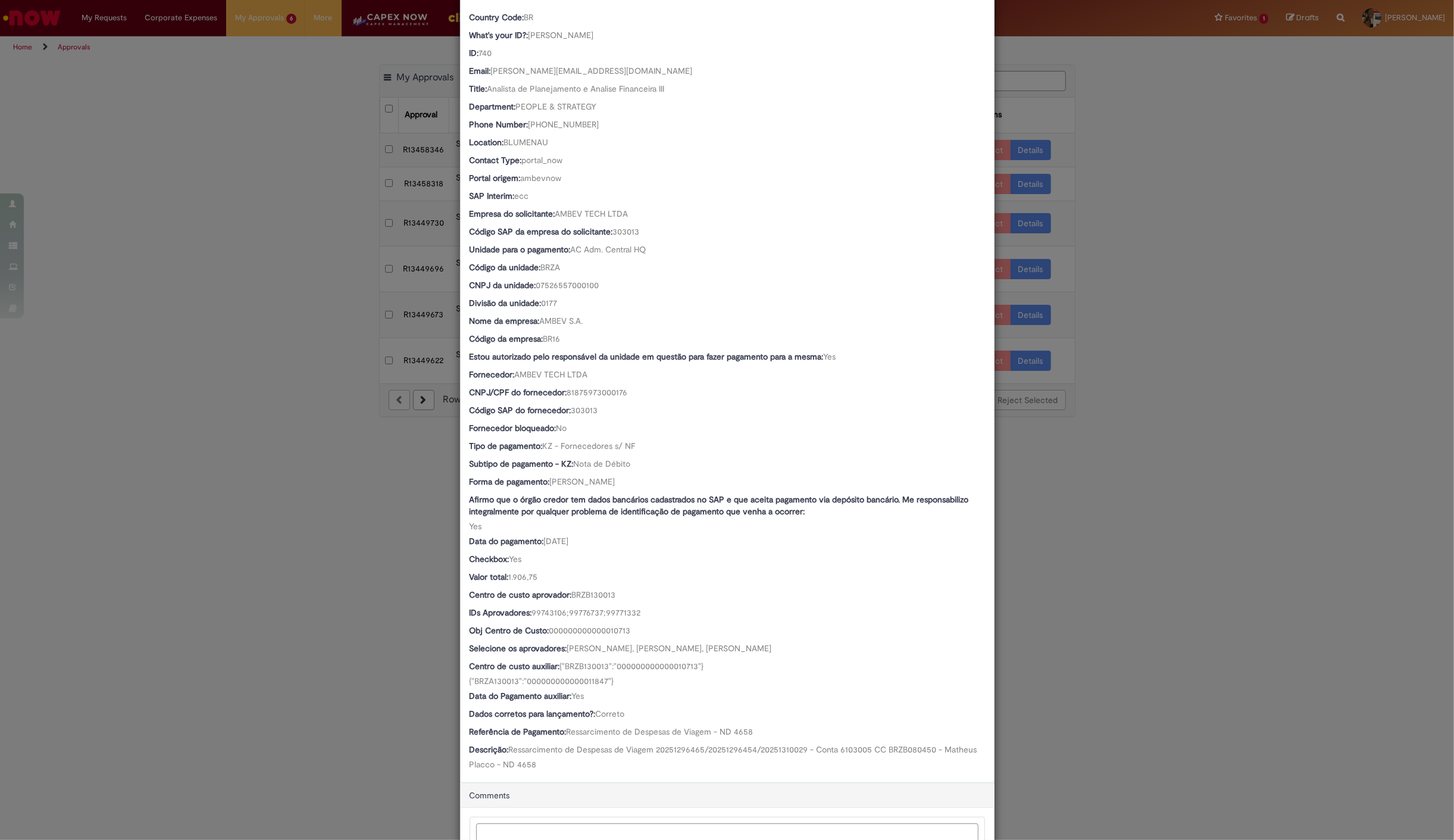
scroll to position [198, 0]
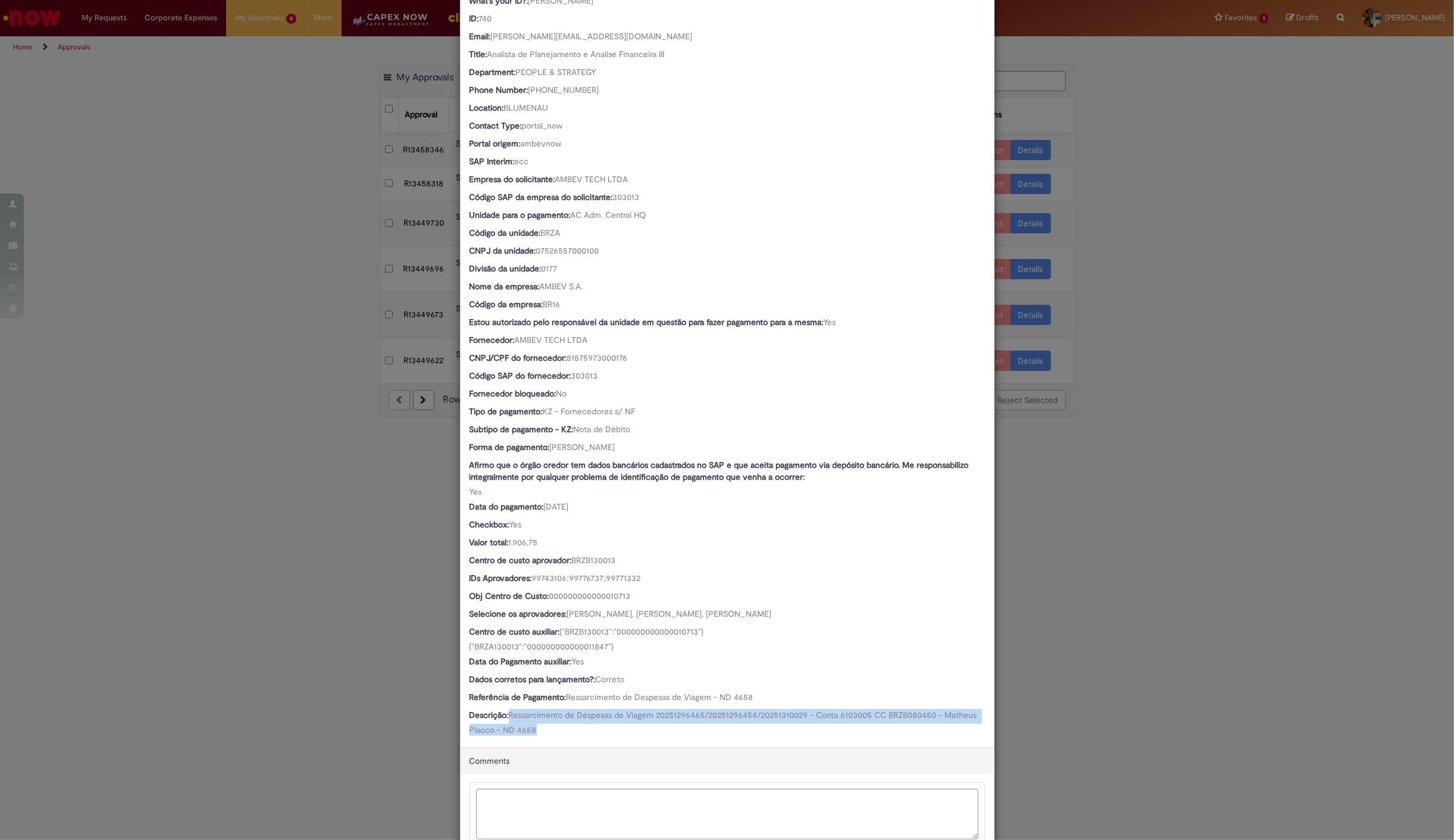
drag, startPoint x: 507, startPoint y: 713, endPoint x: 535, endPoint y: 729, distance: 32.2
click at [535, 729] on div "Descrição: Ressarcimento de Despesas de Viagem 20251296465/20251296454/20251310…" at bounding box center [727, 722] width 515 height 27
copy span "Ressarcimento de Despesas de Viagem 20251296465/20251296454/20251310029 - Conta…"
click at [291, 460] on div "Approval Details Number R13458346 Item Solicitação de numerário Favorecido Paol…" at bounding box center [727, 420] width 1454 height 840
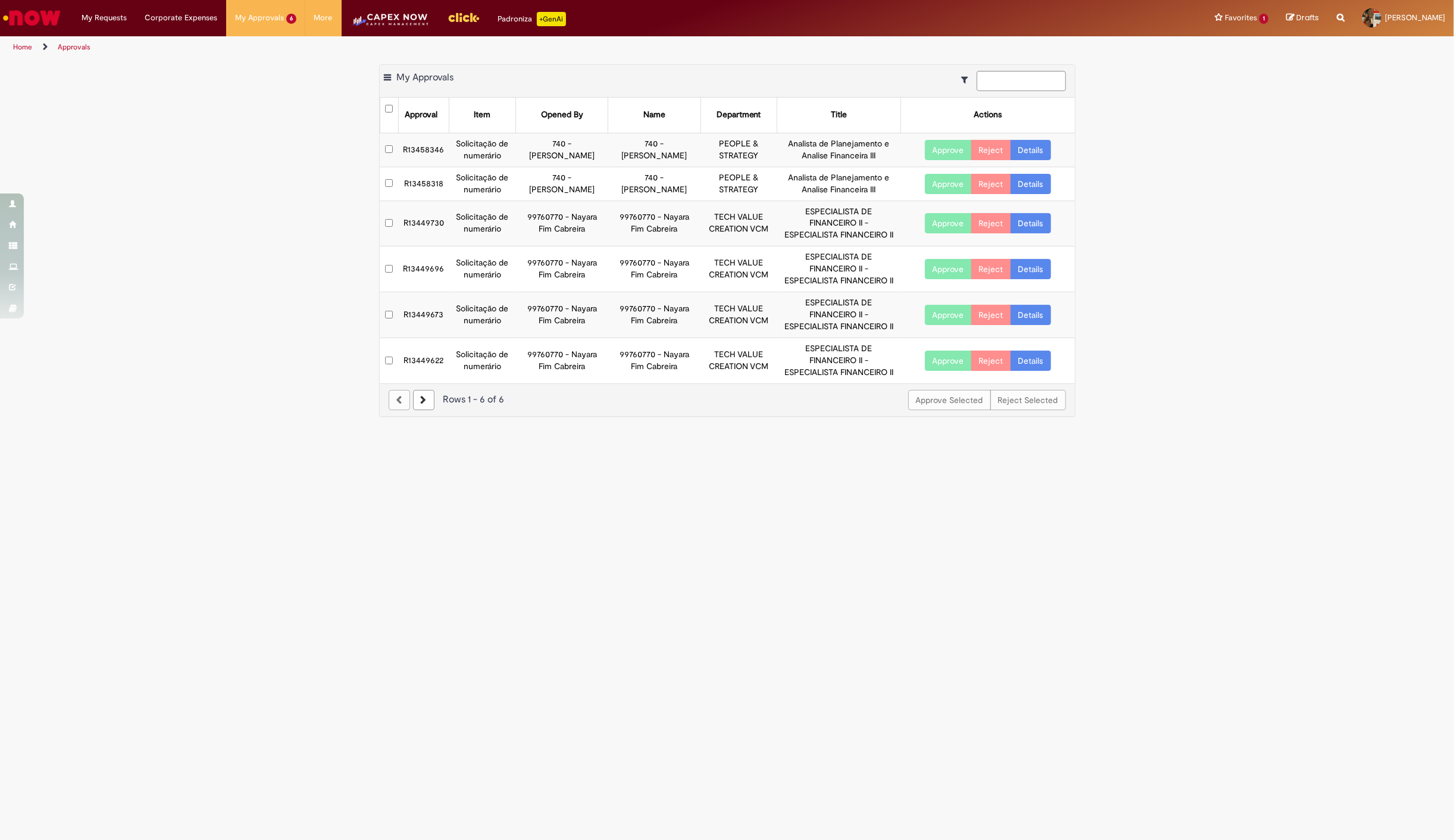
click at [418, 185] on td "R13458318" at bounding box center [423, 183] width 50 height 34
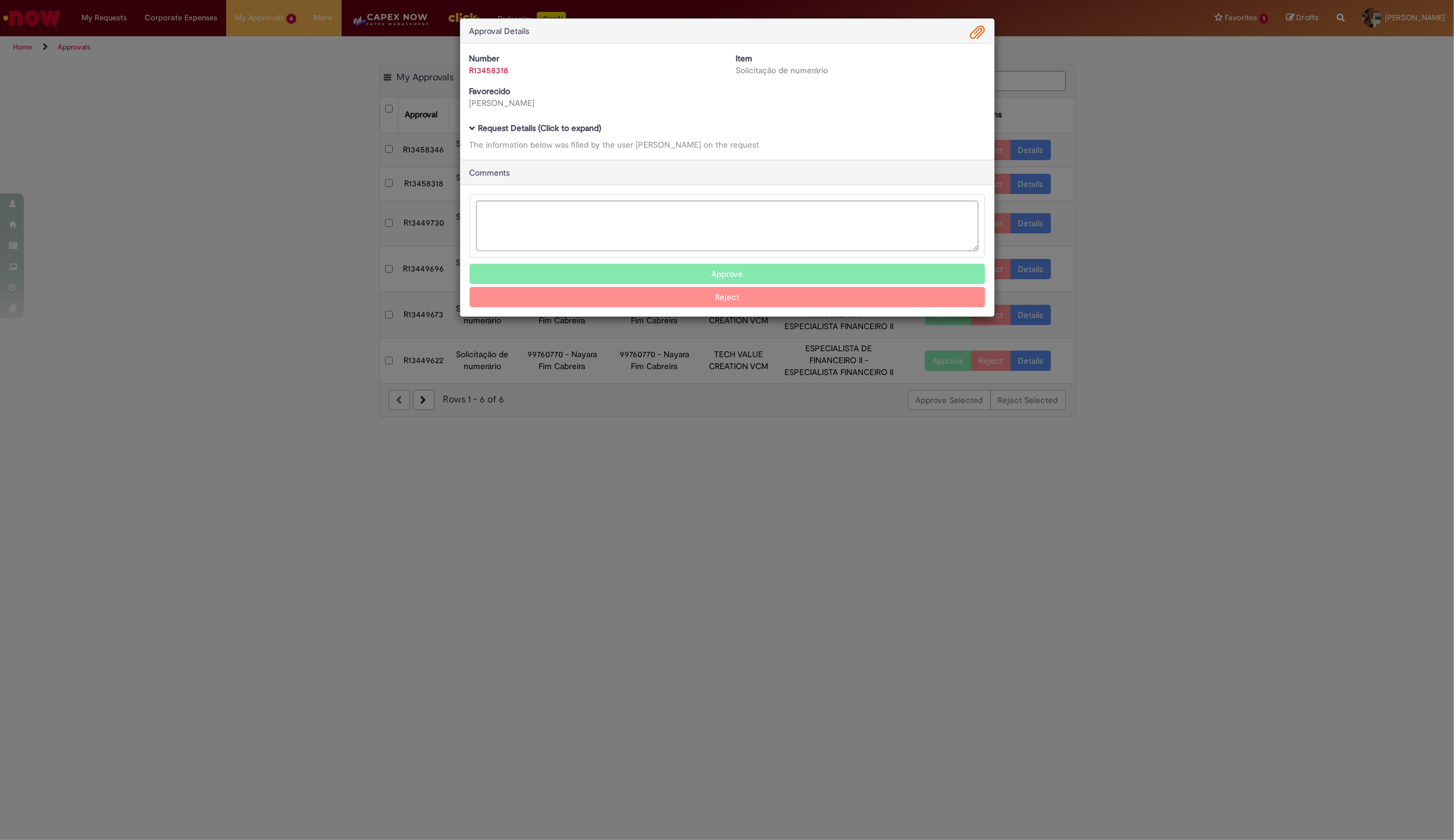
click at [526, 125] on b "Request Details (Click to expand)" at bounding box center [541, 128] width 124 height 10
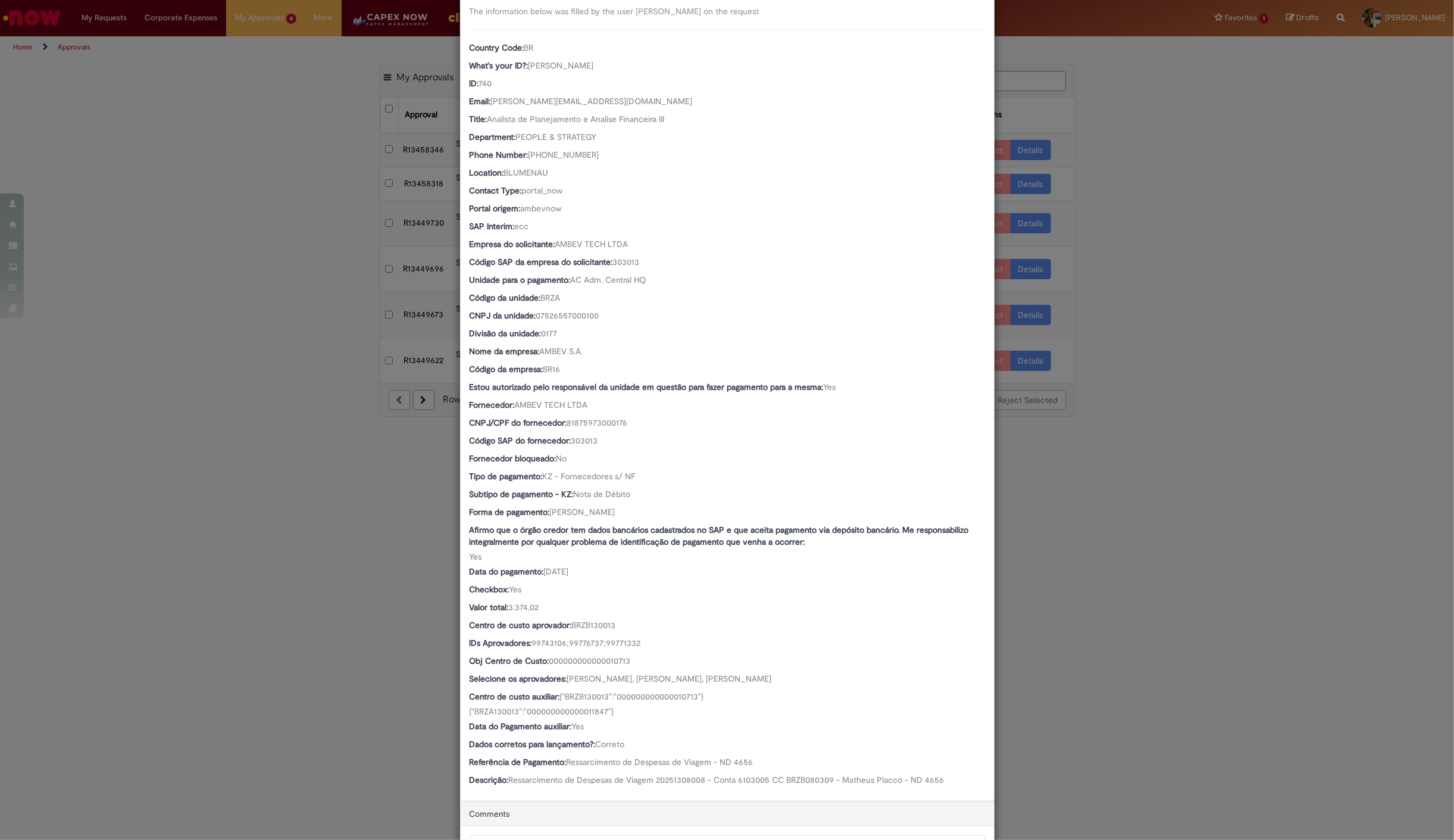
scroll to position [272, 0]
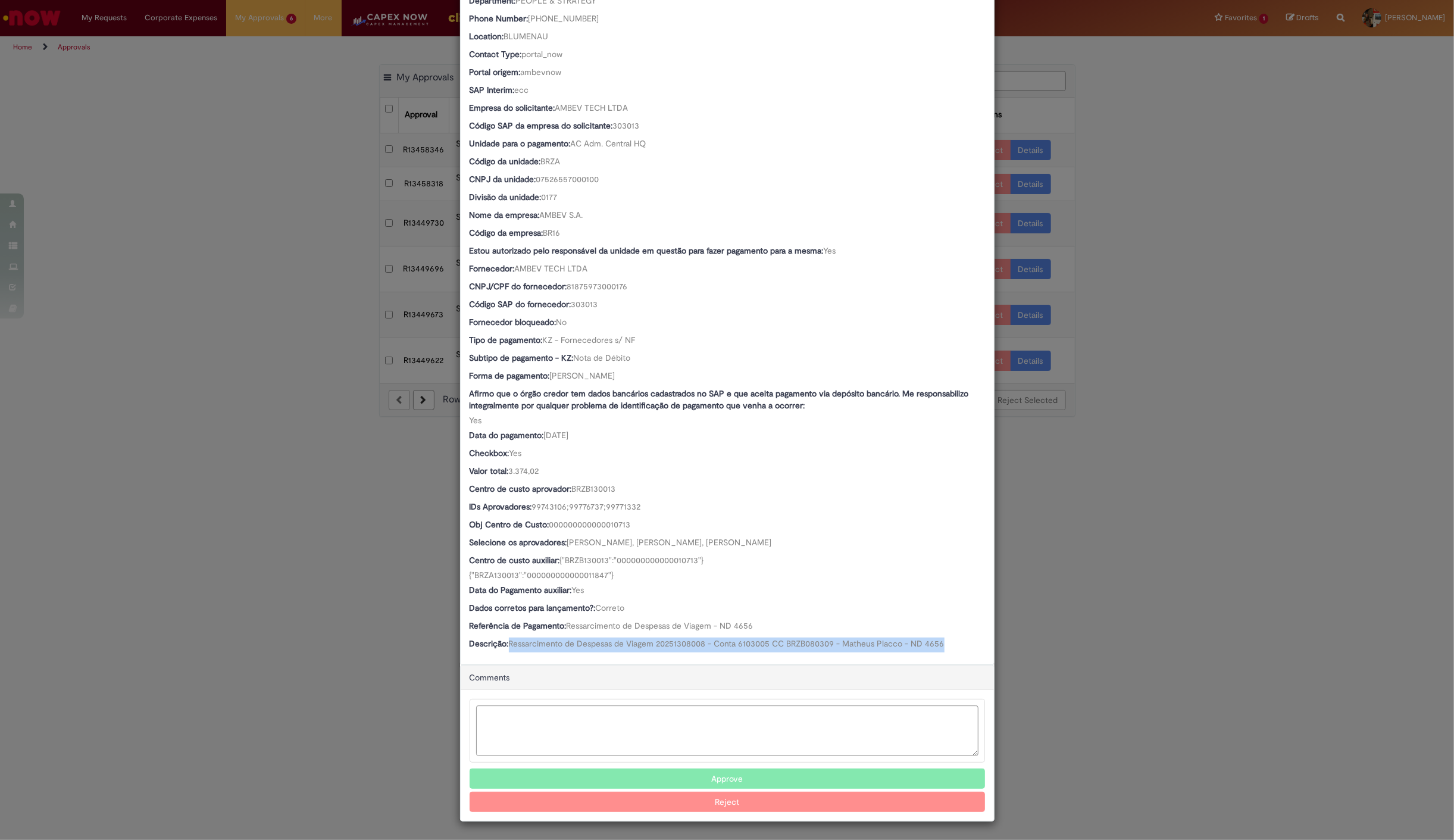
drag, startPoint x: 506, startPoint y: 641, endPoint x: 950, endPoint y: 639, distance: 444.0
click at [950, 639] on div "Descrição: Ressarcimento de Despesas de Viagem 20251308008 - Conta 6103005 CC B…" at bounding box center [727, 644] width 515 height 15
copy span "Ressarcimento de Despesas de Viagem 20251308008 - Conta 6103005 CC BRZB080309 -…"
click at [192, 420] on div "Approval Details Number R13458318 Item Solicitação de numerário Favorecido Paol…" at bounding box center [727, 420] width 1454 height 840
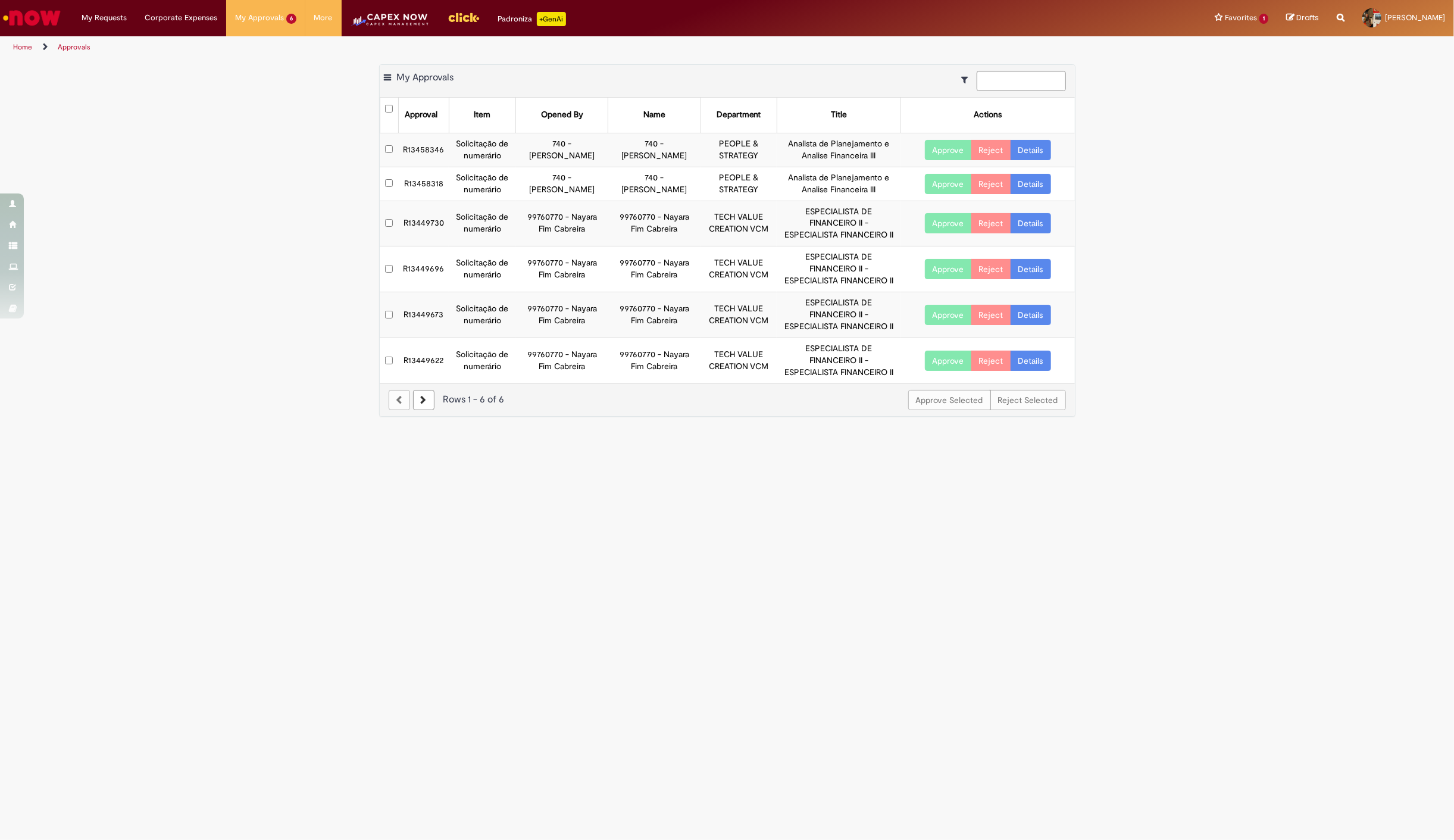
click at [419, 145] on td "R13458346" at bounding box center [423, 149] width 50 height 34
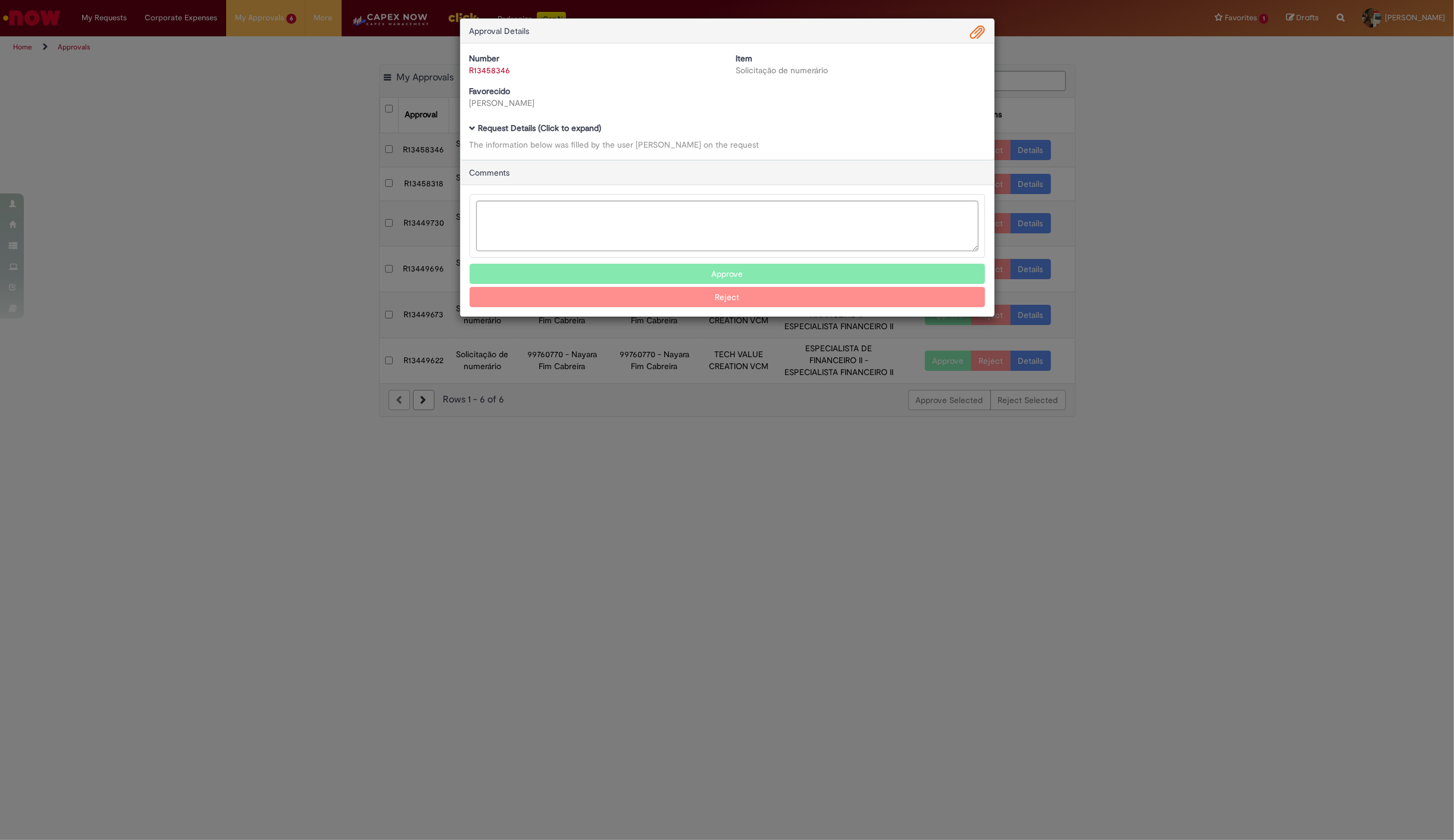
click at [552, 126] on b "Request Details (Click to expand)" at bounding box center [541, 128] width 124 height 10
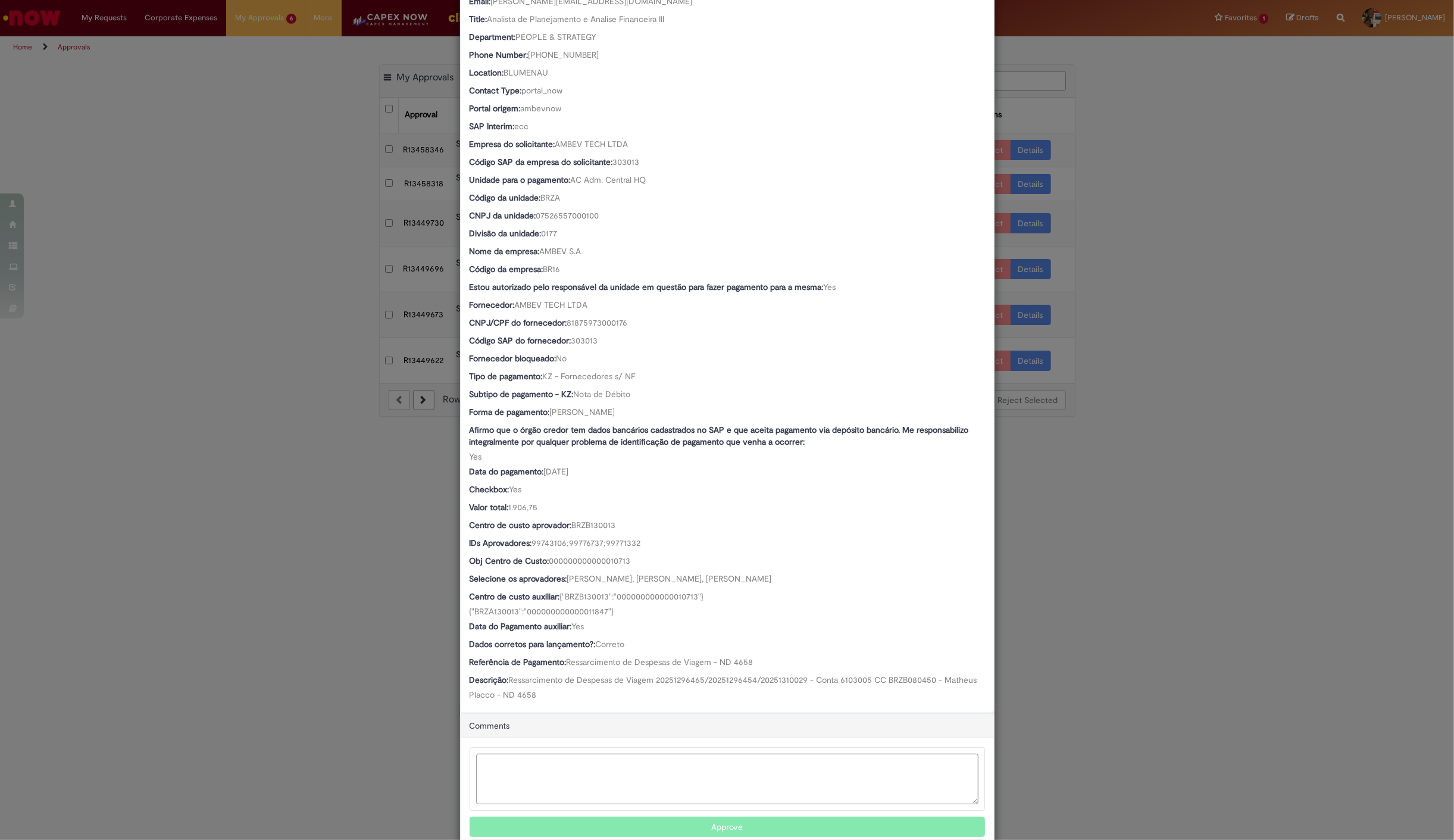
scroll to position [265, 0]
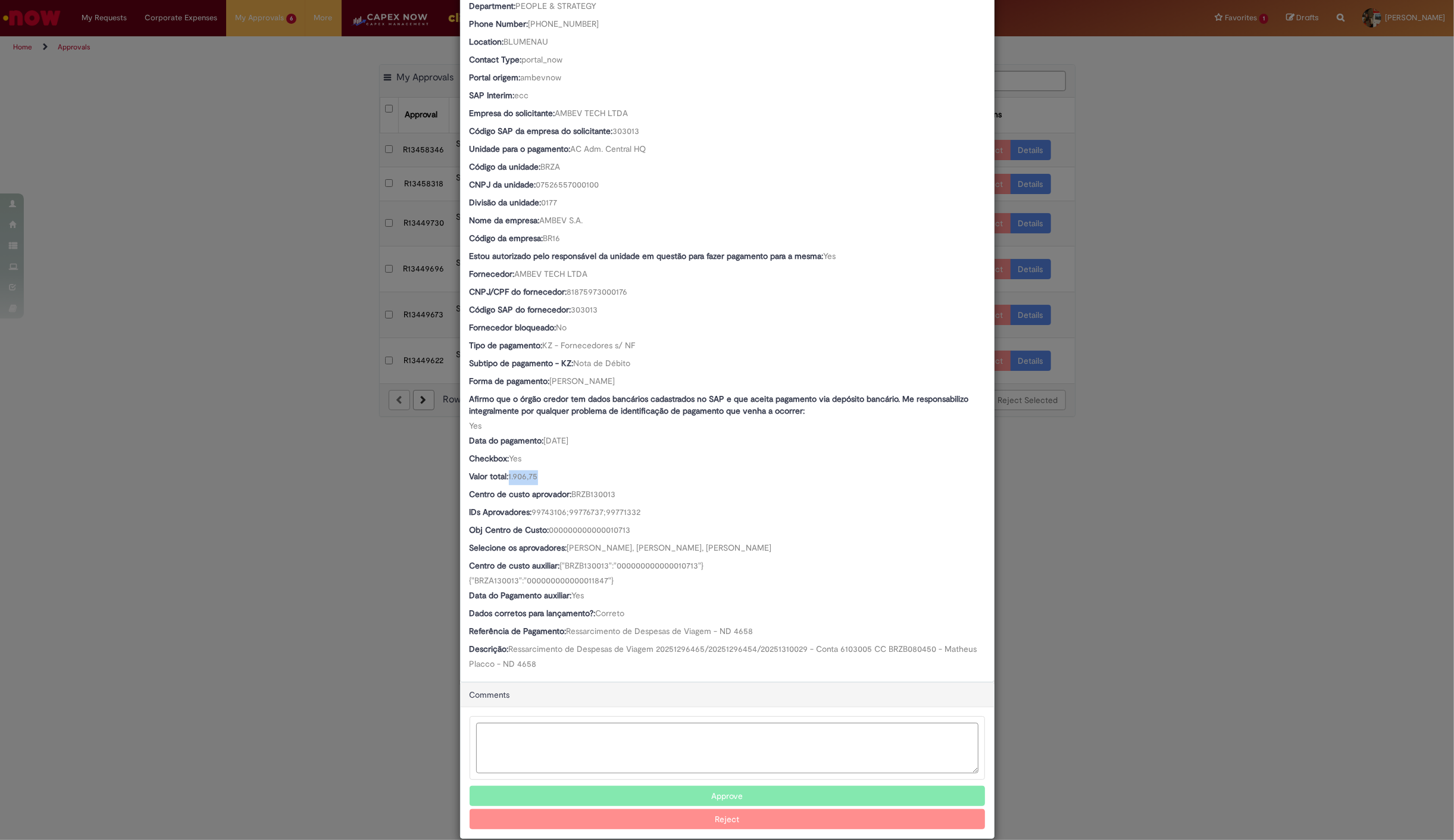
drag, startPoint x: 545, startPoint y: 475, endPoint x: 503, endPoint y: 484, distance: 43.0
click at [503, 484] on div "Valor total: 1.906,75" at bounding box center [727, 477] width 515 height 15
copy span "1.906,75"
